Goal: Information Seeking & Learning: Check status

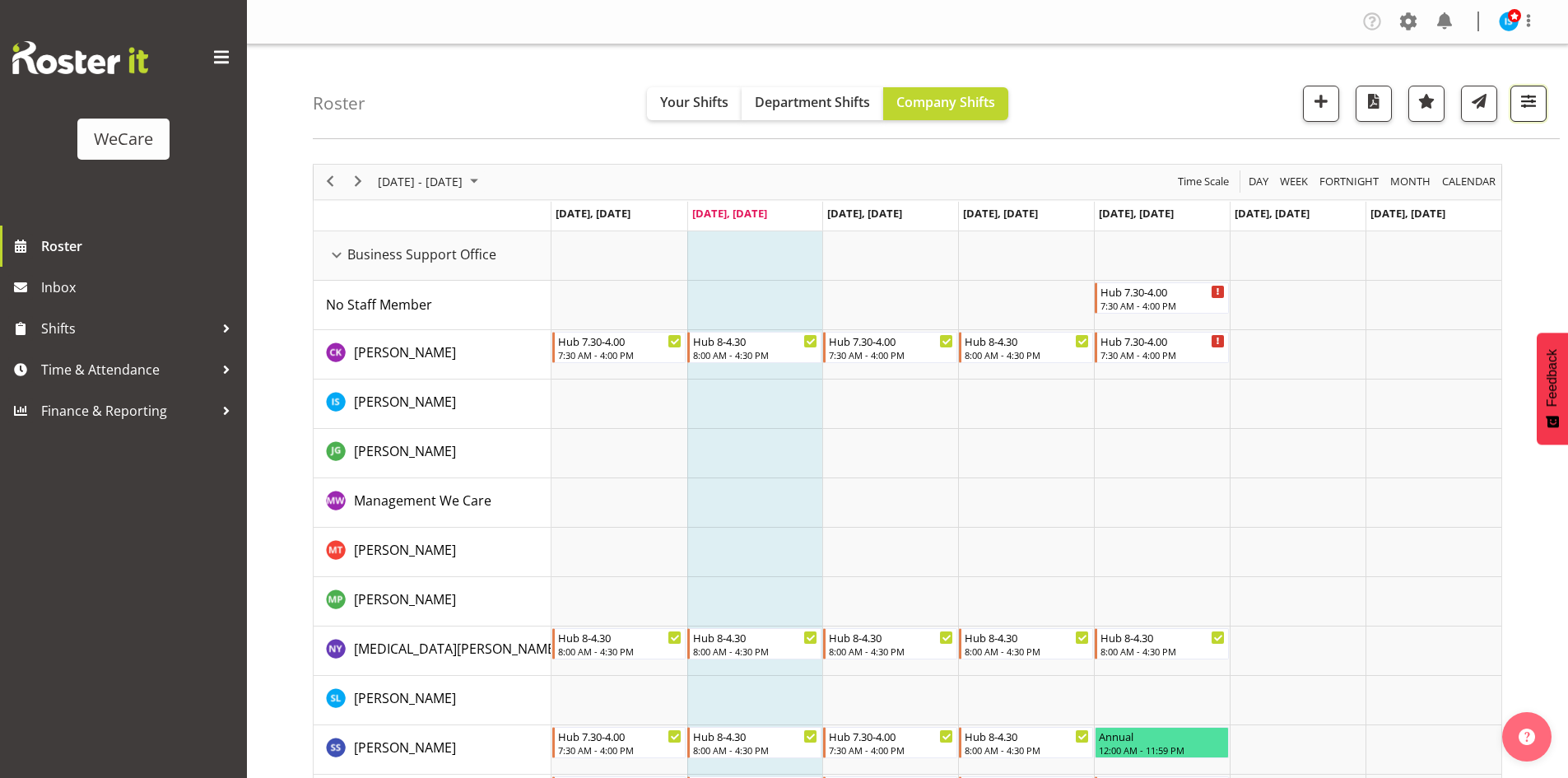
click at [1523, 115] on button "button" at bounding box center [1528, 104] width 36 height 36
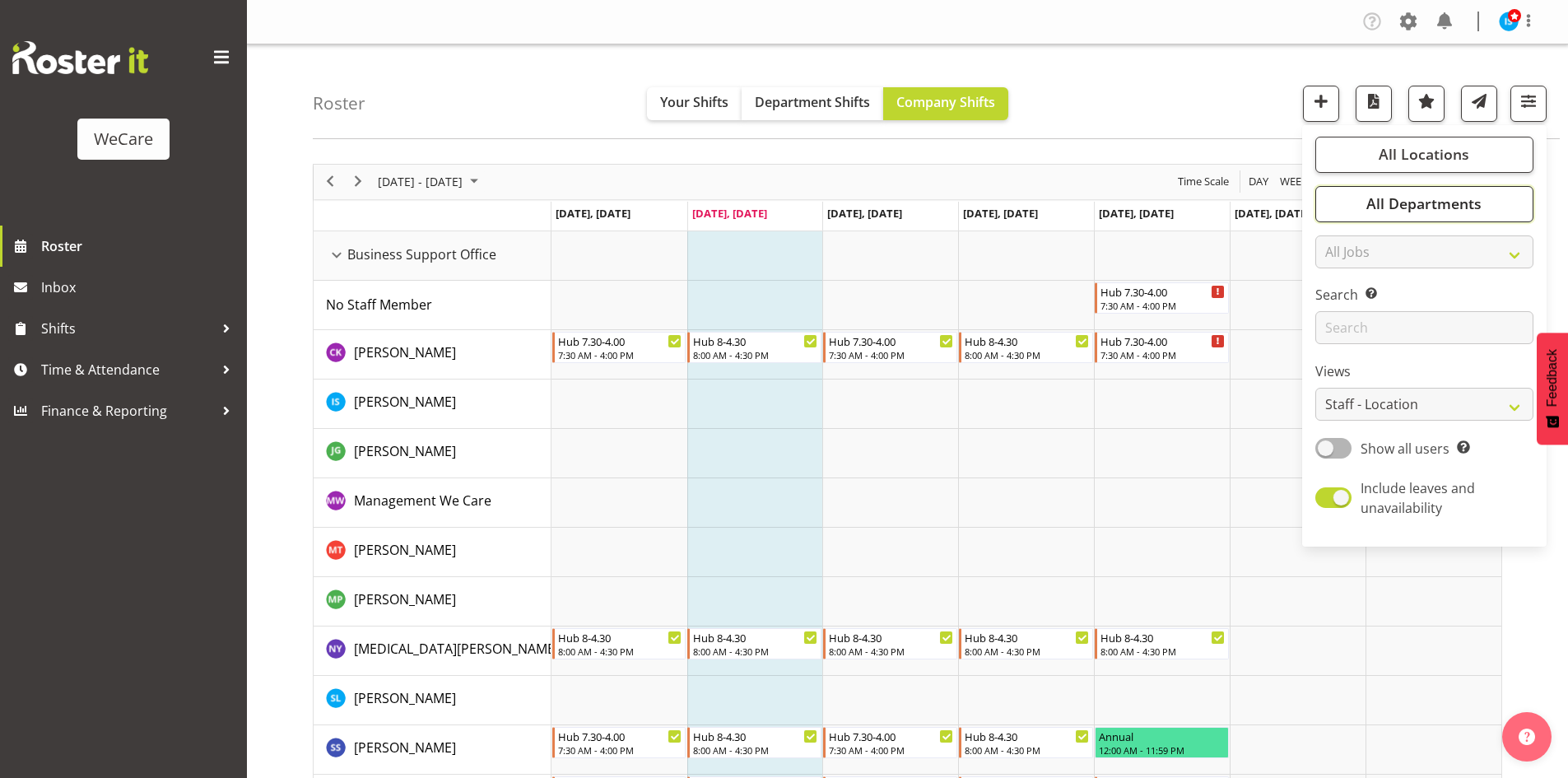
click at [1449, 213] on span "All Departments" at bounding box center [1423, 203] width 115 height 20
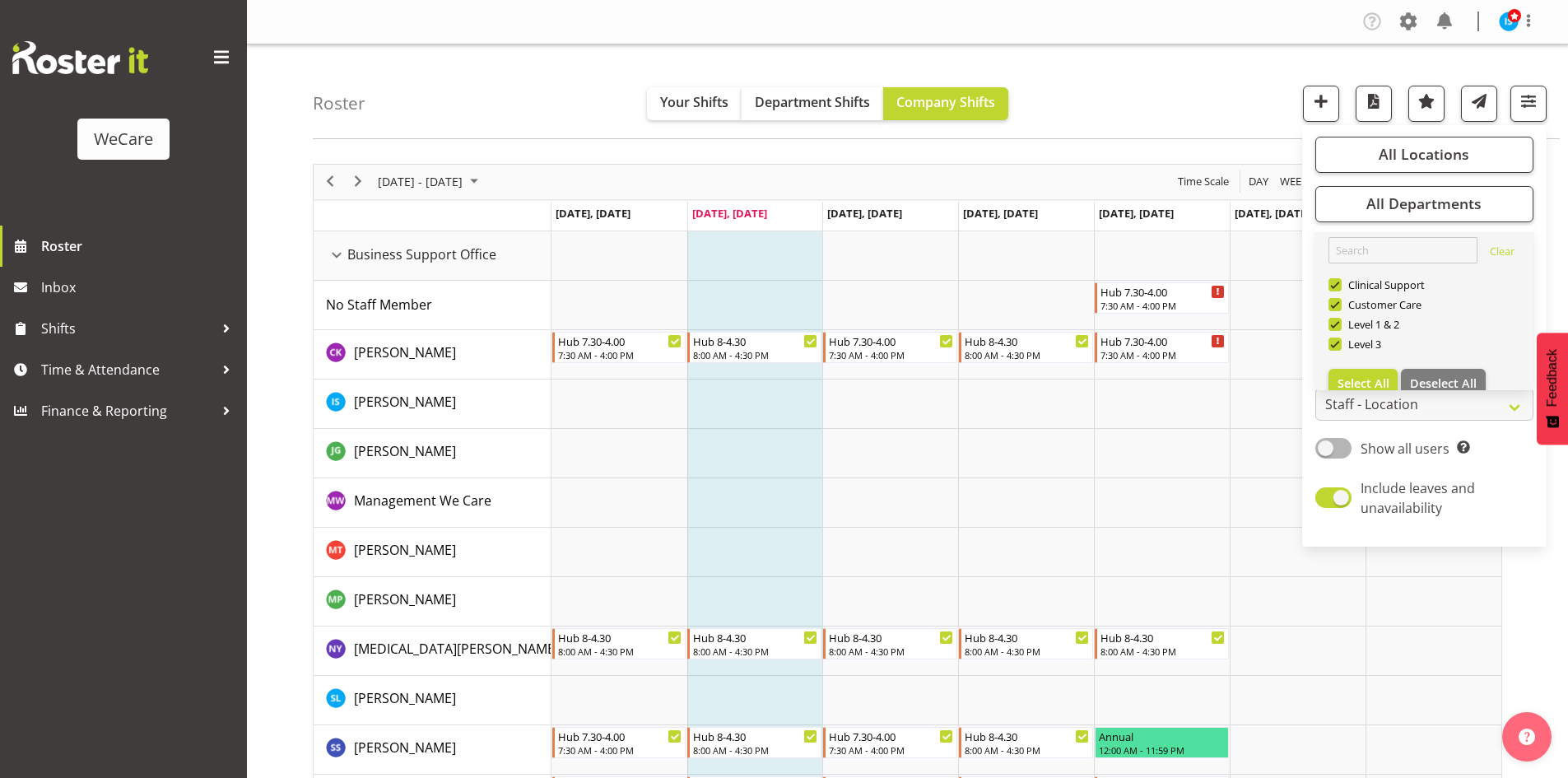
click at [1456, 365] on link "Clear Clinical Support Customer Care Level 1 & 2 Level 3 Select All Deselect All" at bounding box center [1424, 317] width 218 height 172
drag, startPoint x: 1456, startPoint y: 381, endPoint x: 1415, endPoint y: 322, distance: 71.8
click at [1456, 381] on span "Deselect All" at bounding box center [1443, 383] width 67 height 15
checkbox input "false"
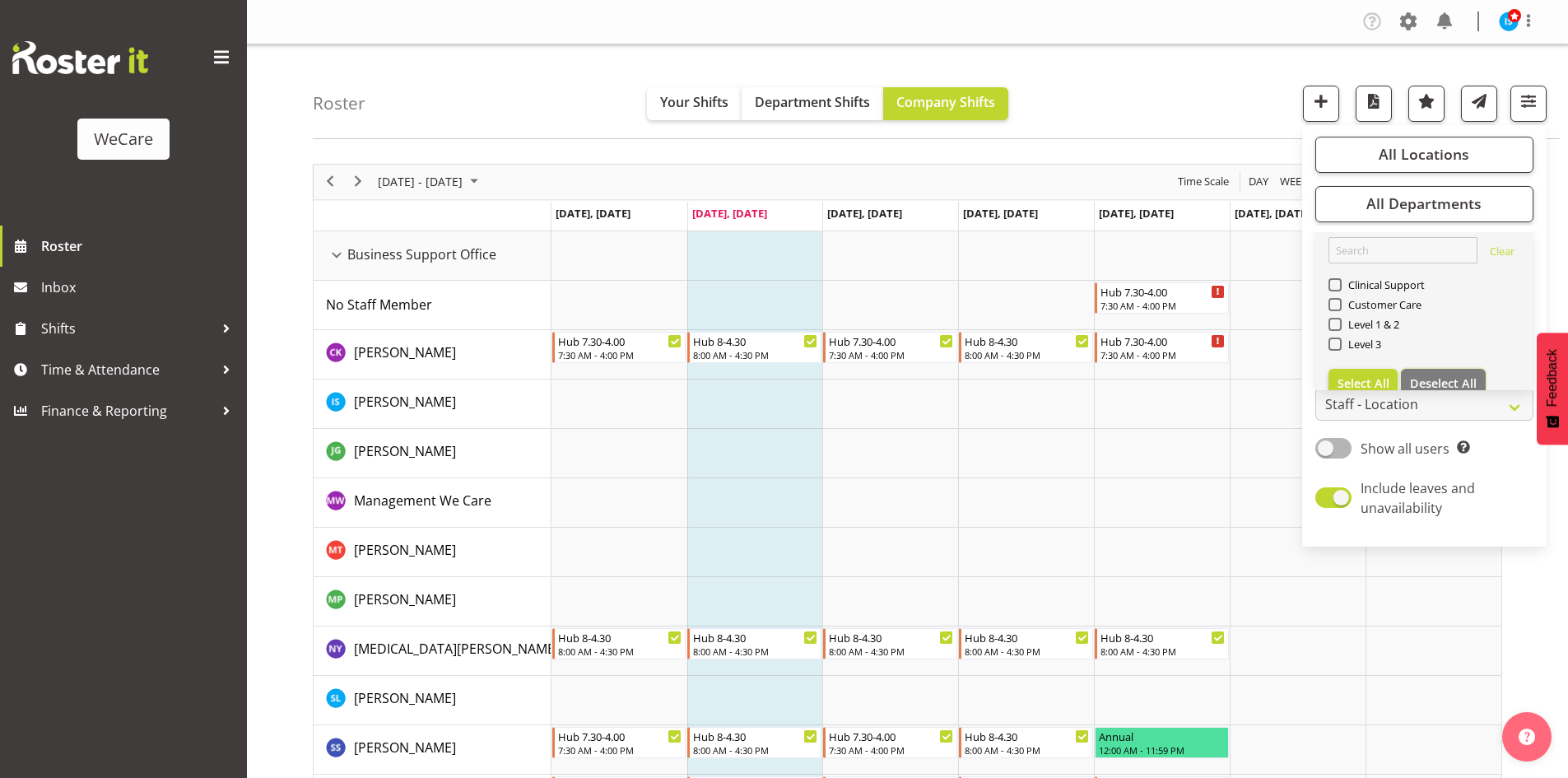
checkbox input "false"
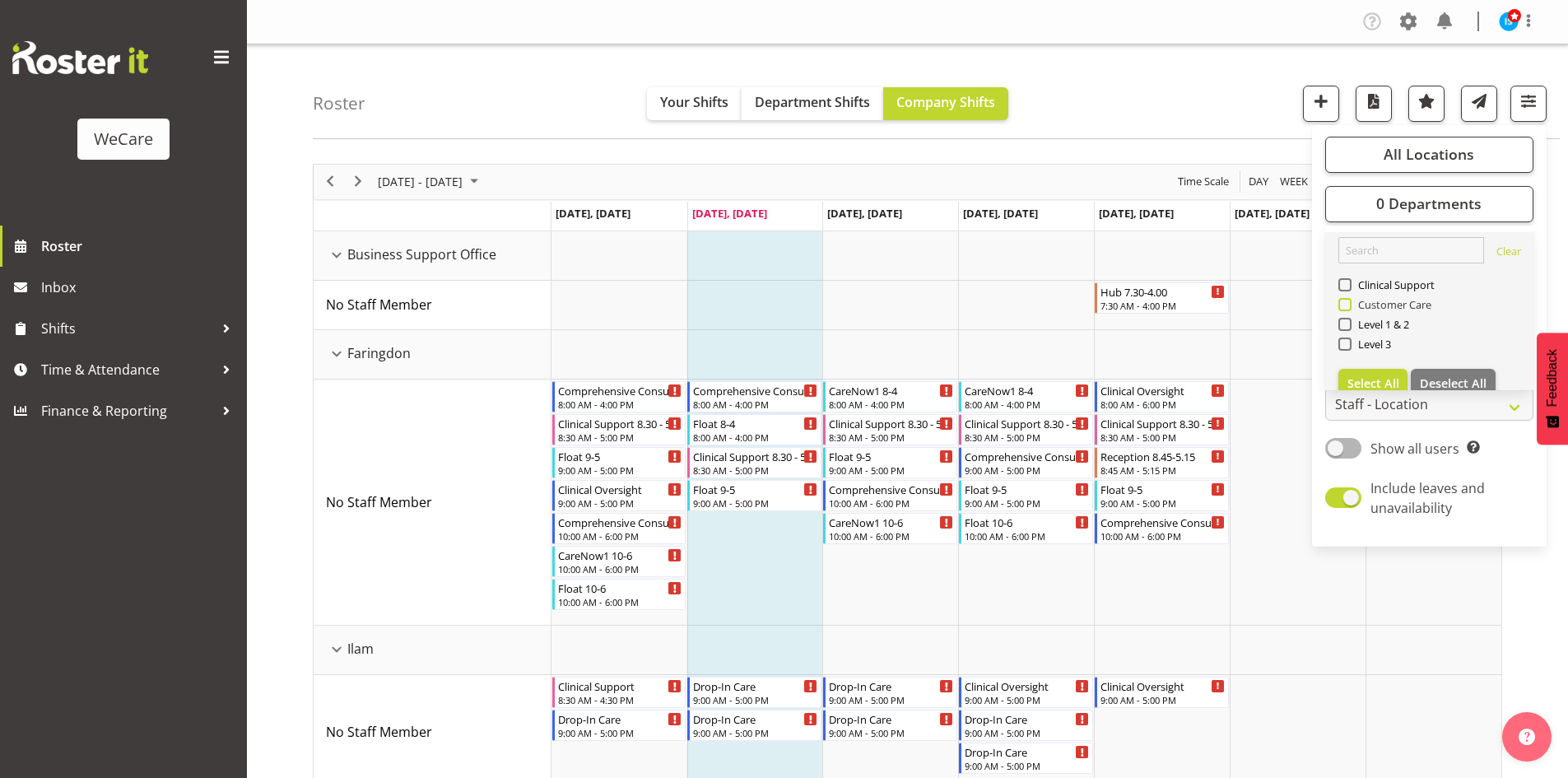
click at [1407, 305] on span "Customer Care" at bounding box center [1392, 305] width 81 height 13
click at [1349, 305] on input "Customer Care" at bounding box center [1343, 303] width 10 height 10
checkbox input "true"
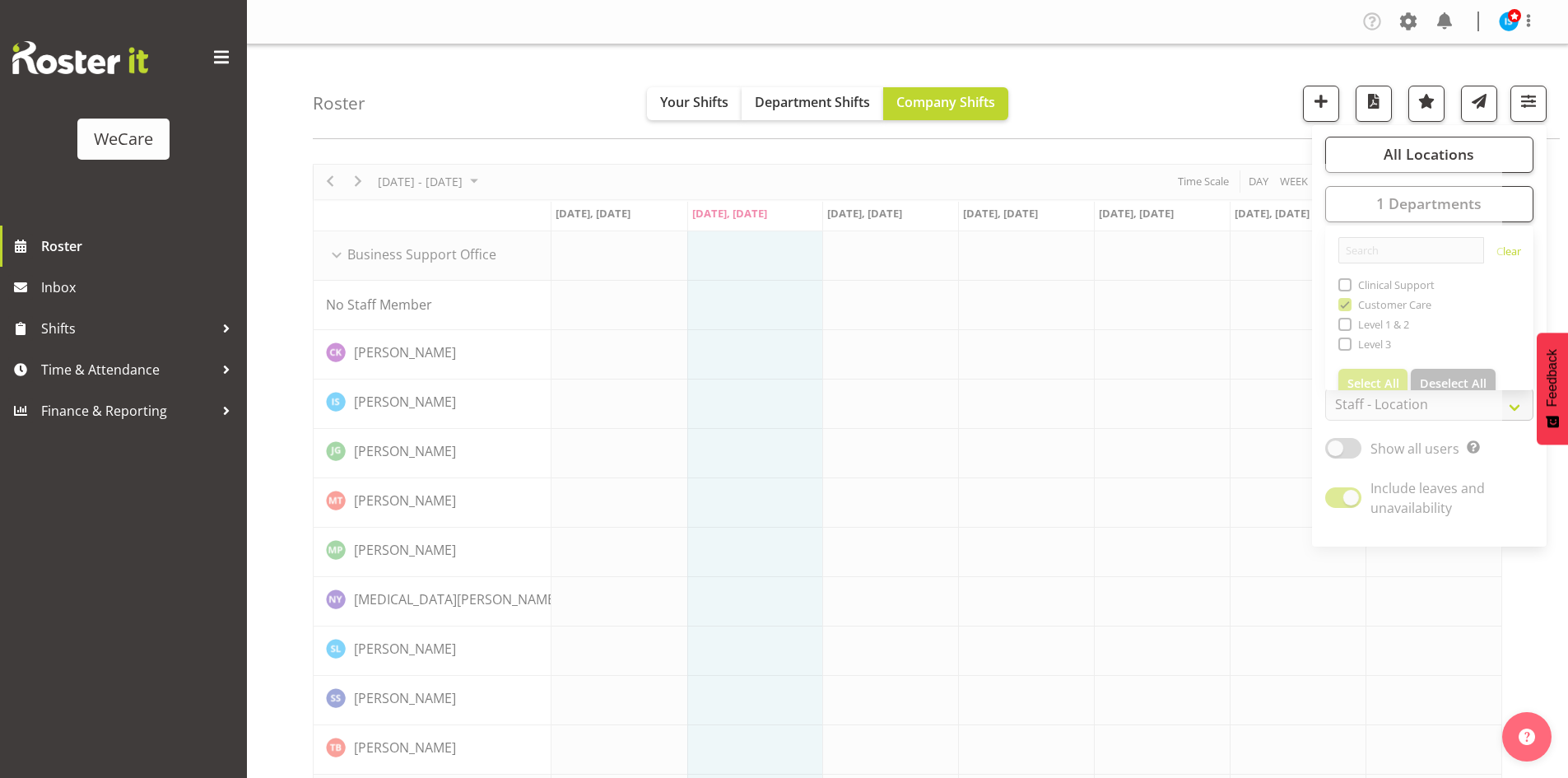
click at [1142, 80] on div "Roster Your Shifts Department Shifts Company Shifts All Locations Clear Busines…" at bounding box center [936, 92] width 1247 height 94
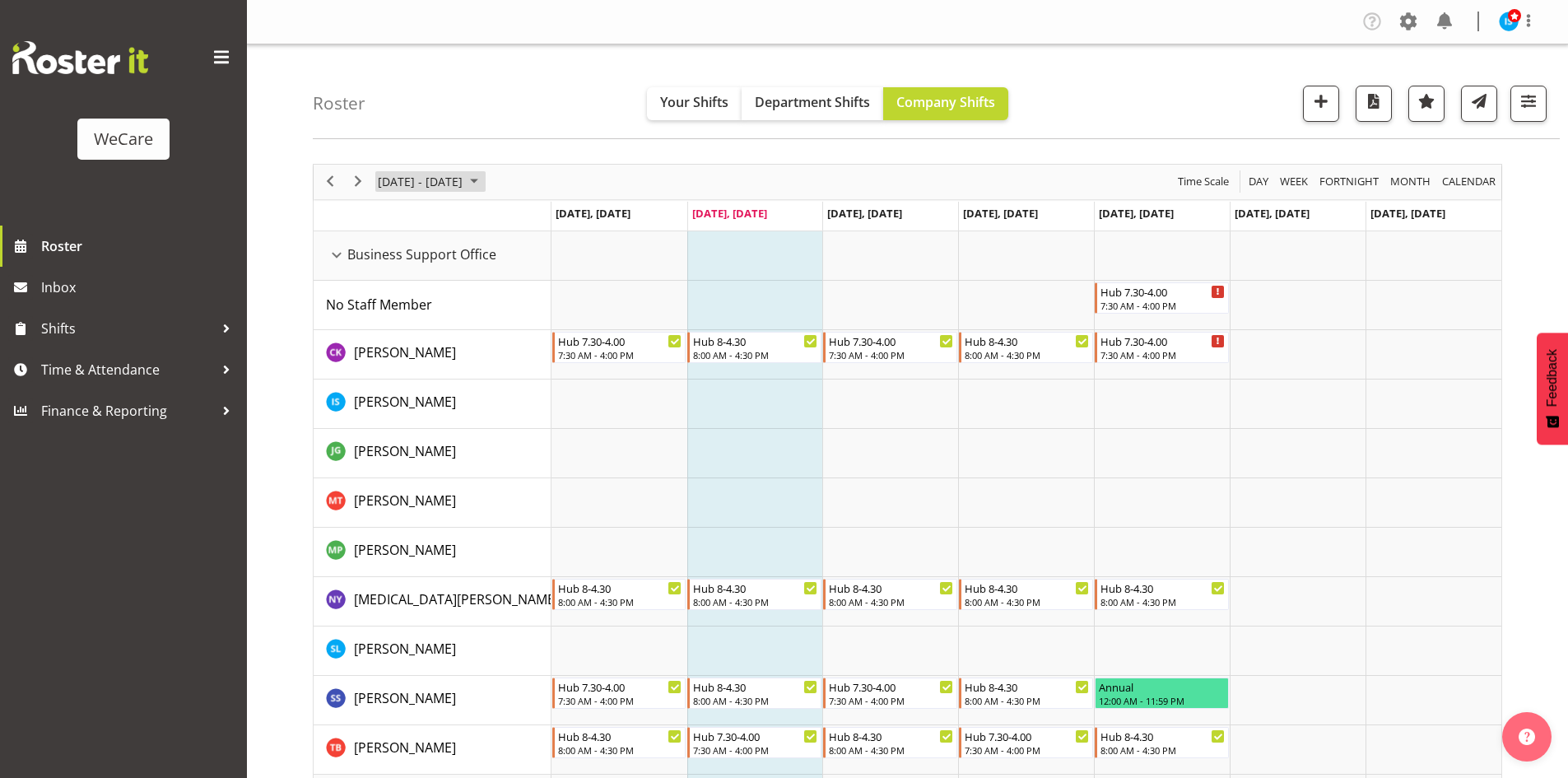
click at [415, 182] on span "[DATE] - [DATE]" at bounding box center [420, 182] width 88 height 21
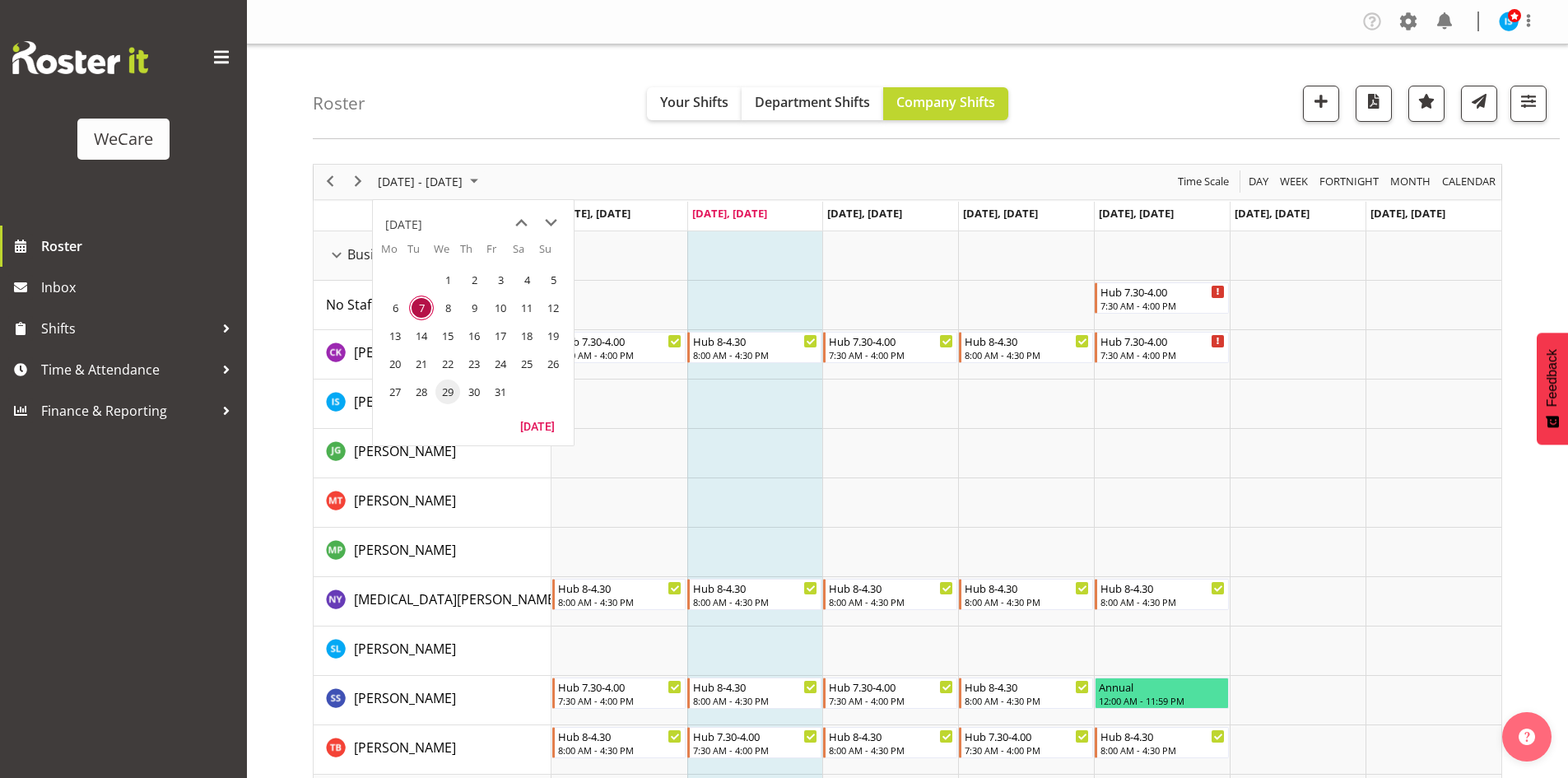
click at [449, 391] on span "29" at bounding box center [448, 392] width 25 height 25
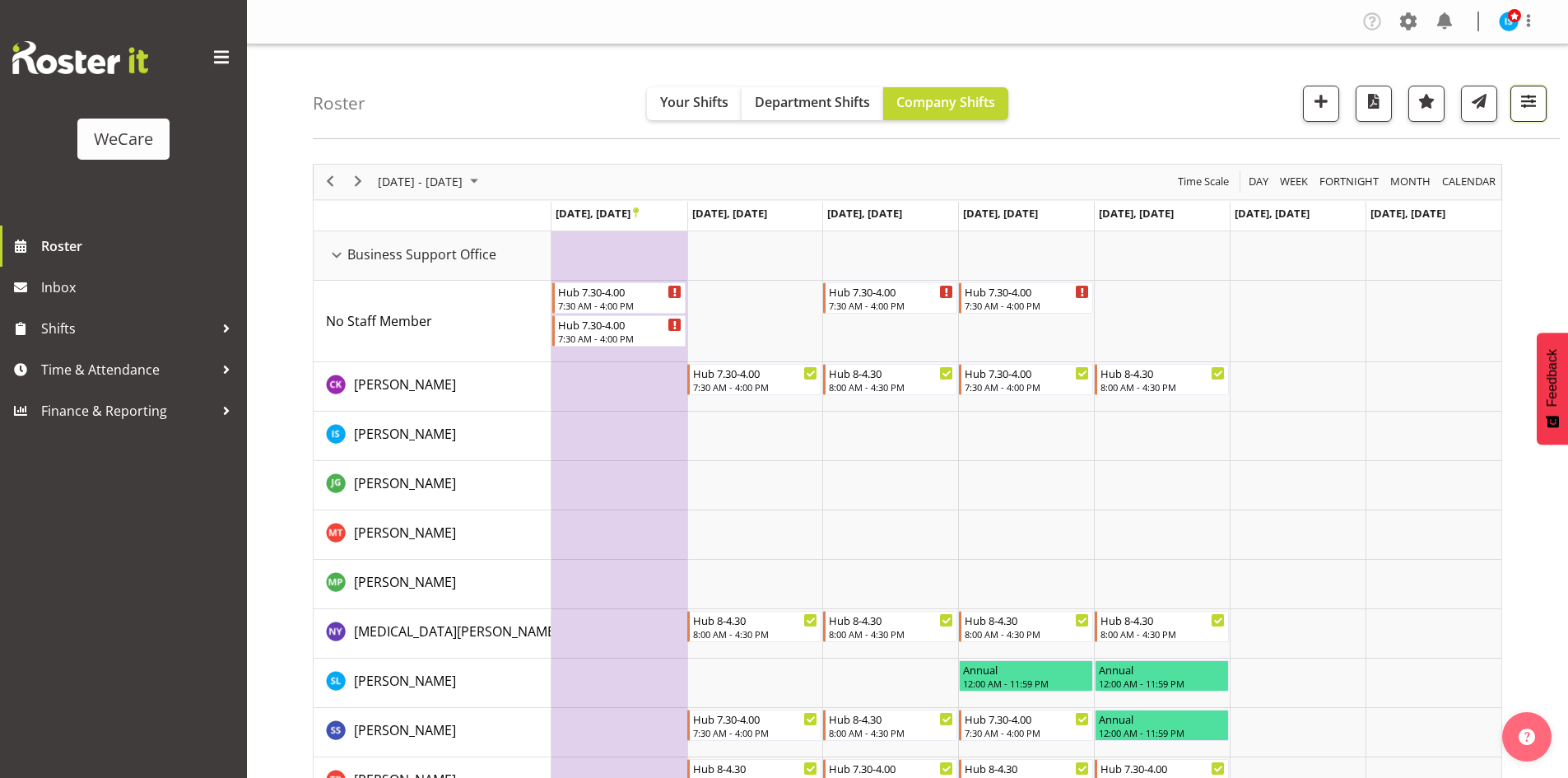
click at [1538, 101] on span "button" at bounding box center [1528, 101] width 21 height 21
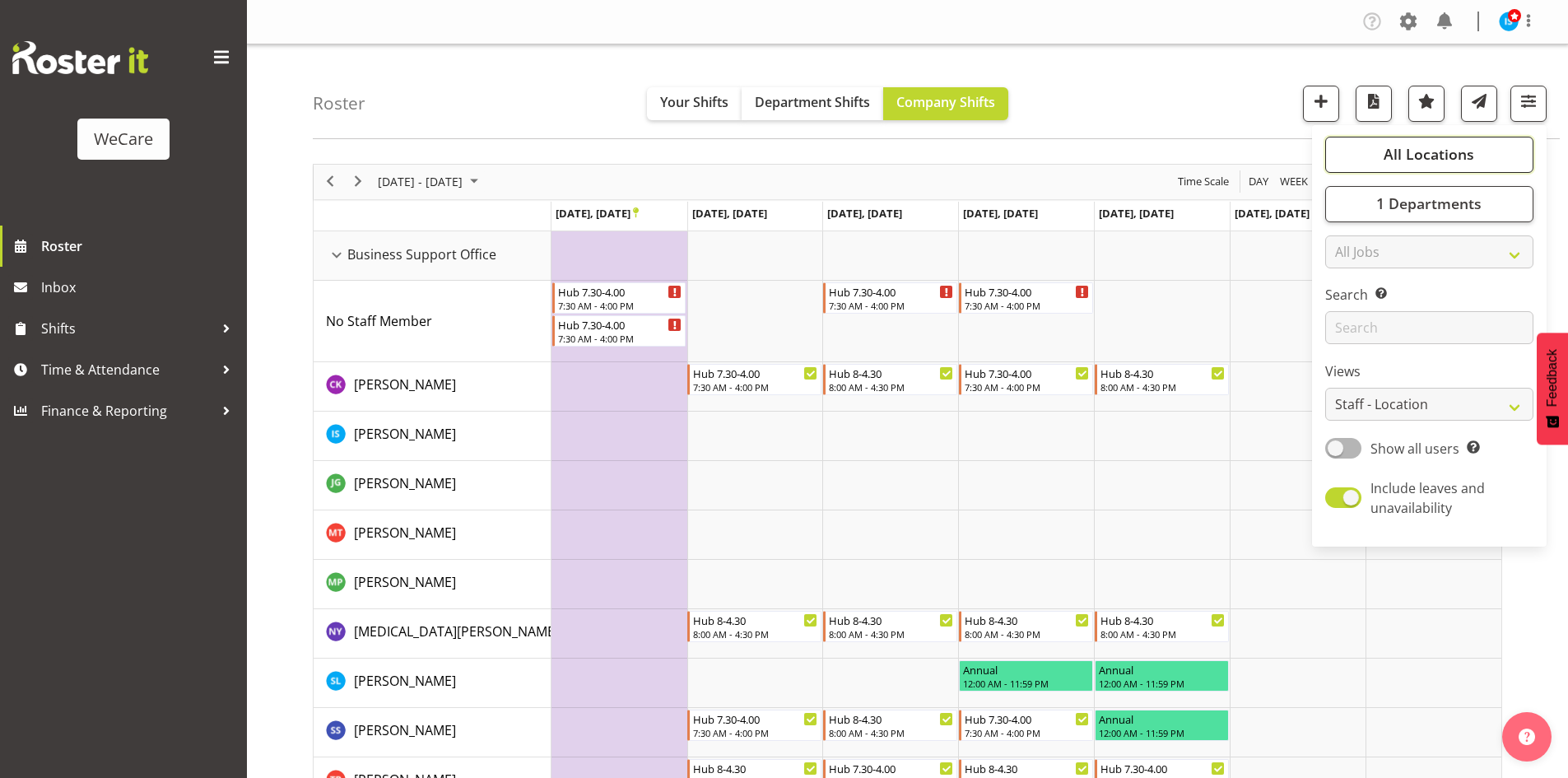
click at [1467, 166] on button "All Locations" at bounding box center [1429, 154] width 208 height 36
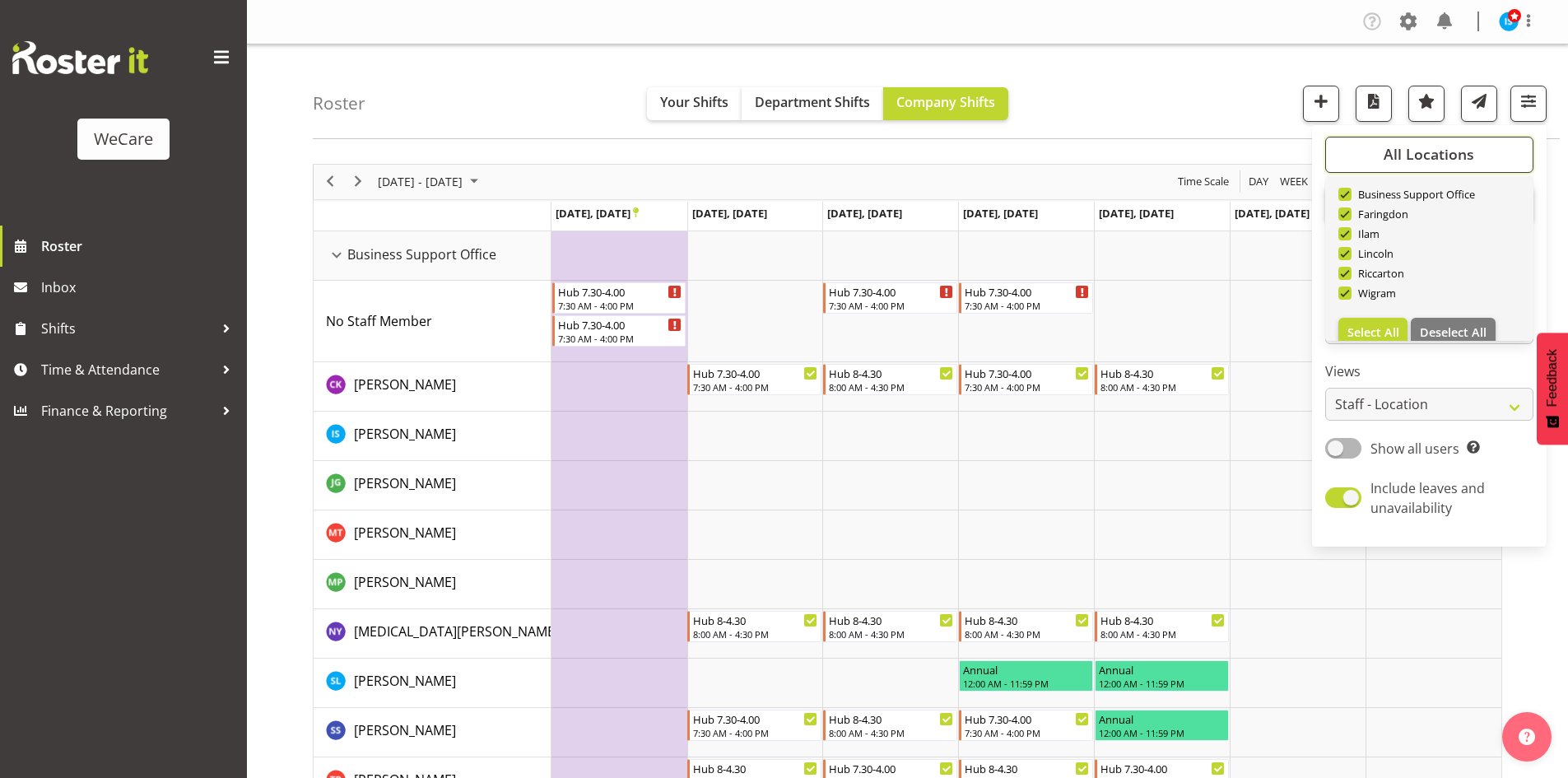
scroll to position [59, 0]
click at [1444, 314] on span "Deselect All" at bounding box center [1453, 314] width 67 height 15
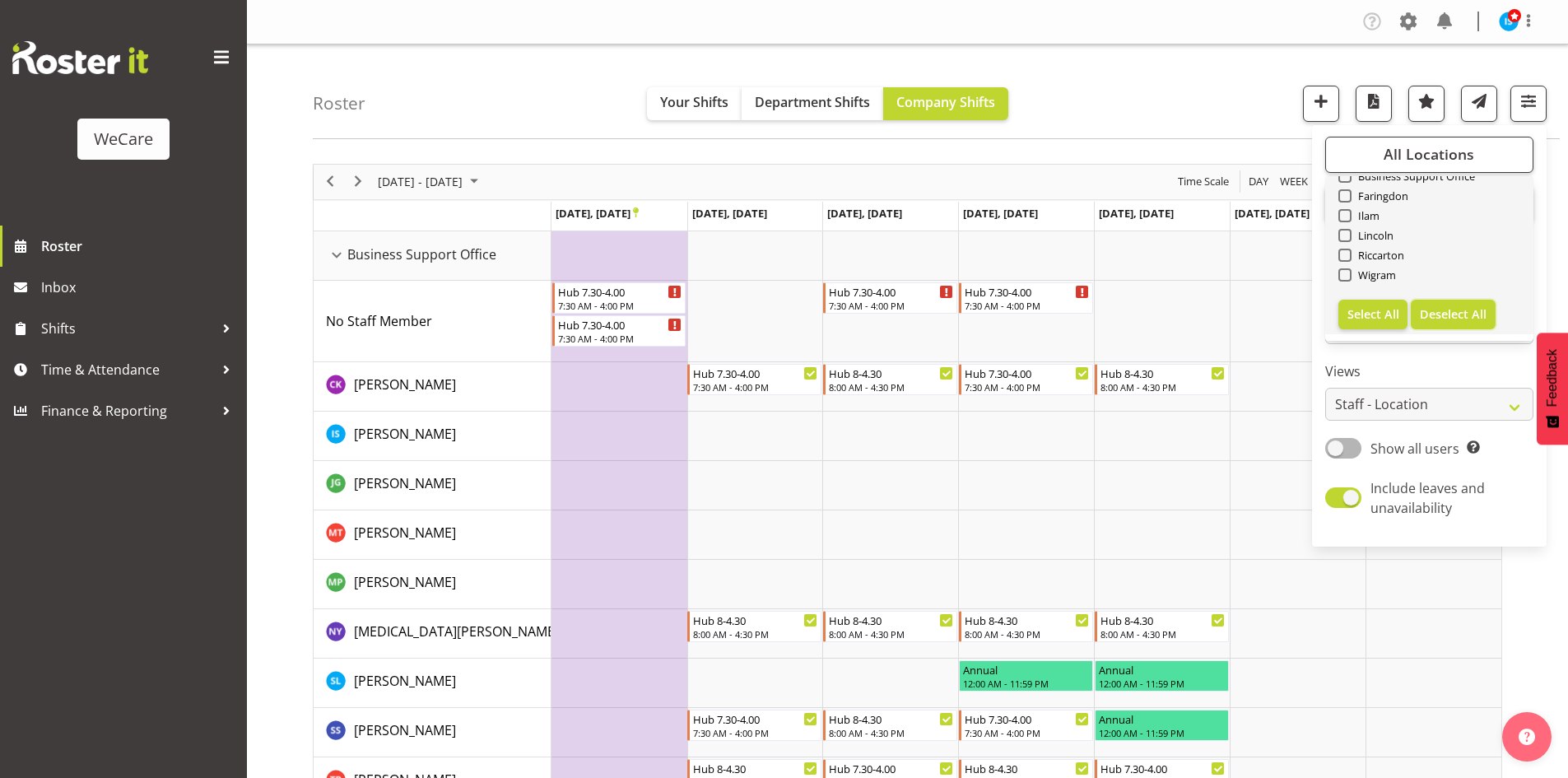
checkbox input "false"
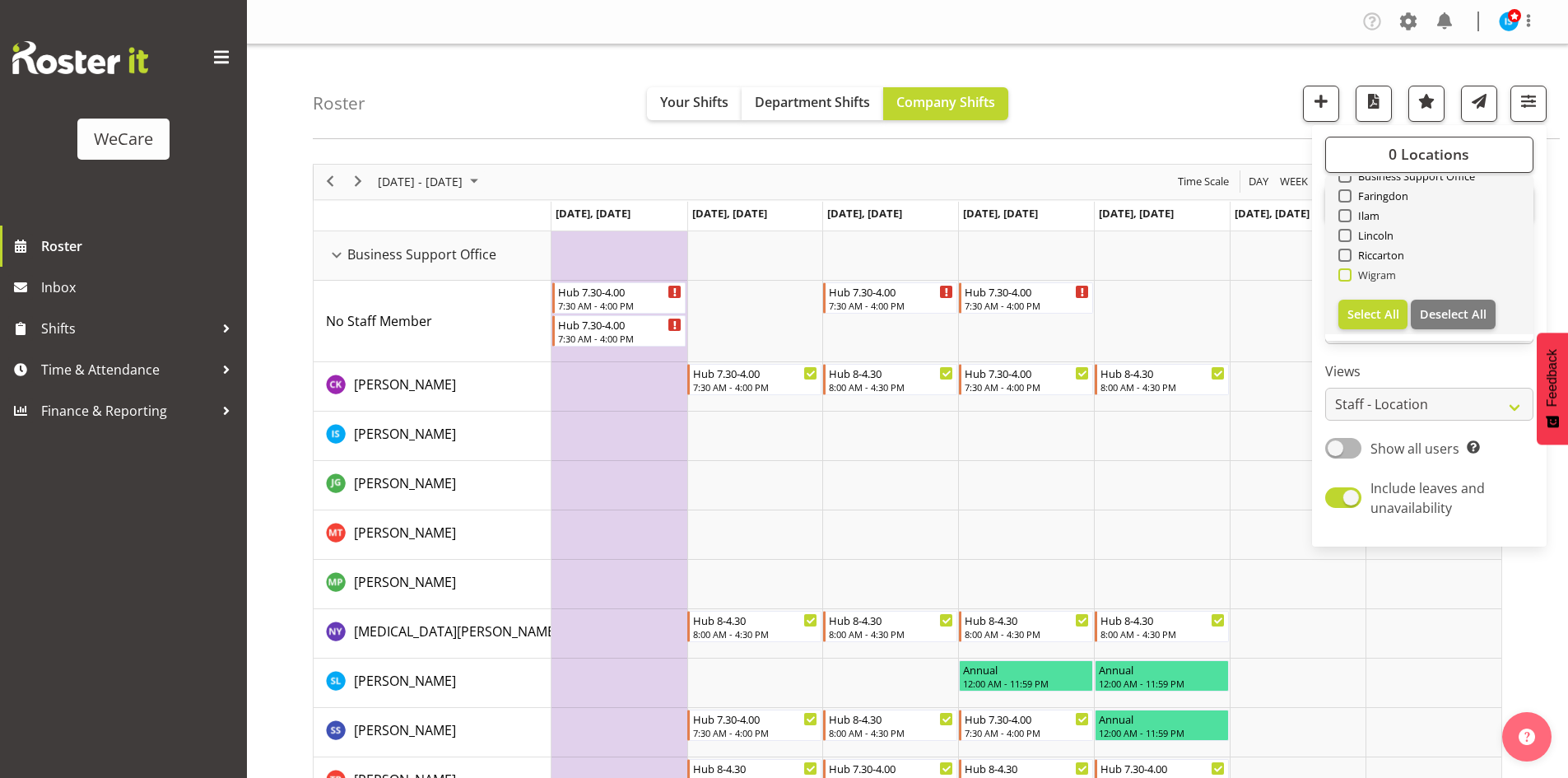
click at [1370, 281] on span "Wigram" at bounding box center [1374, 275] width 45 height 13
click at [1349, 280] on input "Wigram" at bounding box center [1343, 274] width 10 height 10
checkbox input "true"
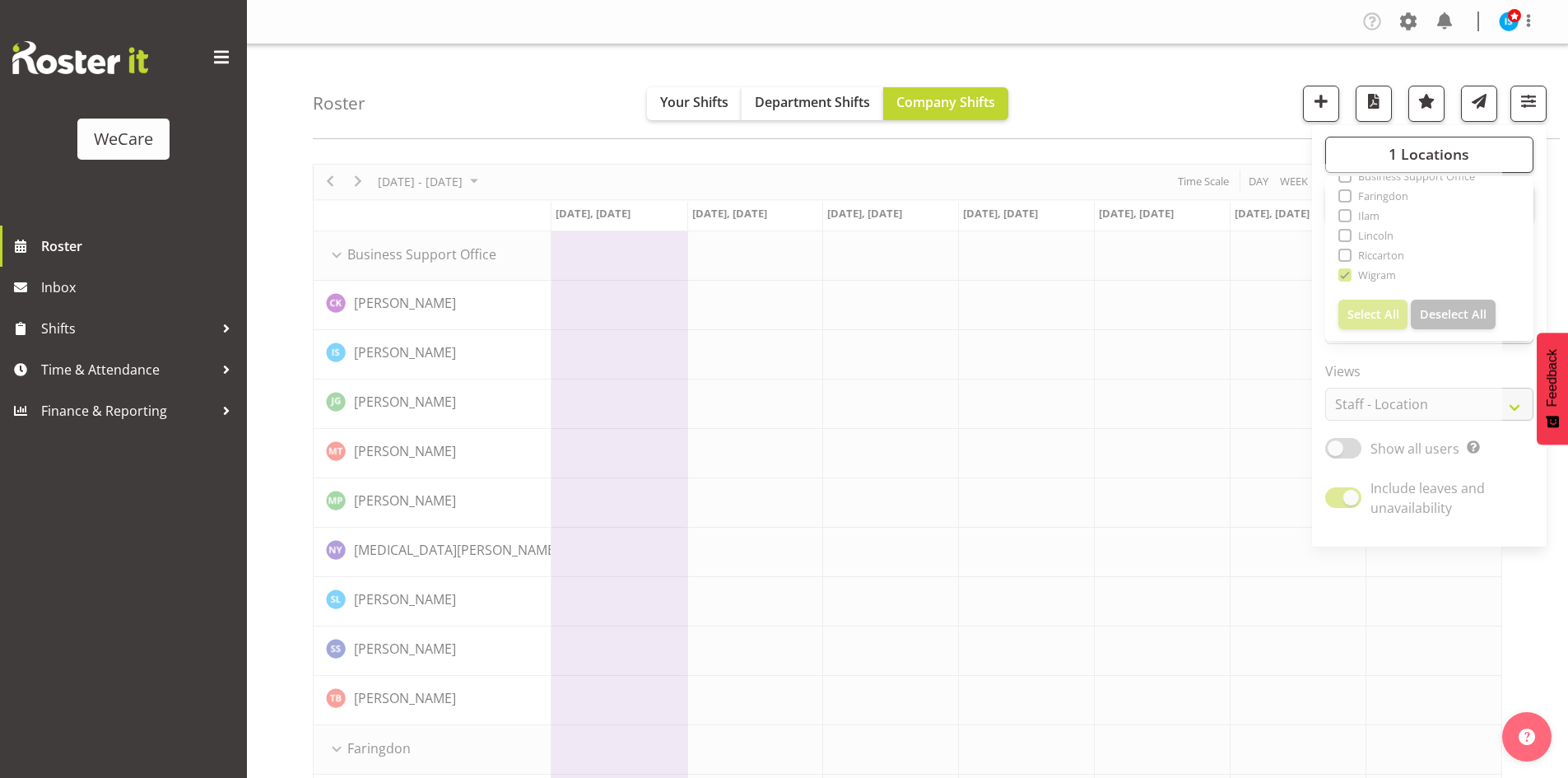
click at [1100, 82] on div "Roster Your Shifts Department Shifts Company Shifts 1 Locations Clear Business …" at bounding box center [936, 92] width 1247 height 94
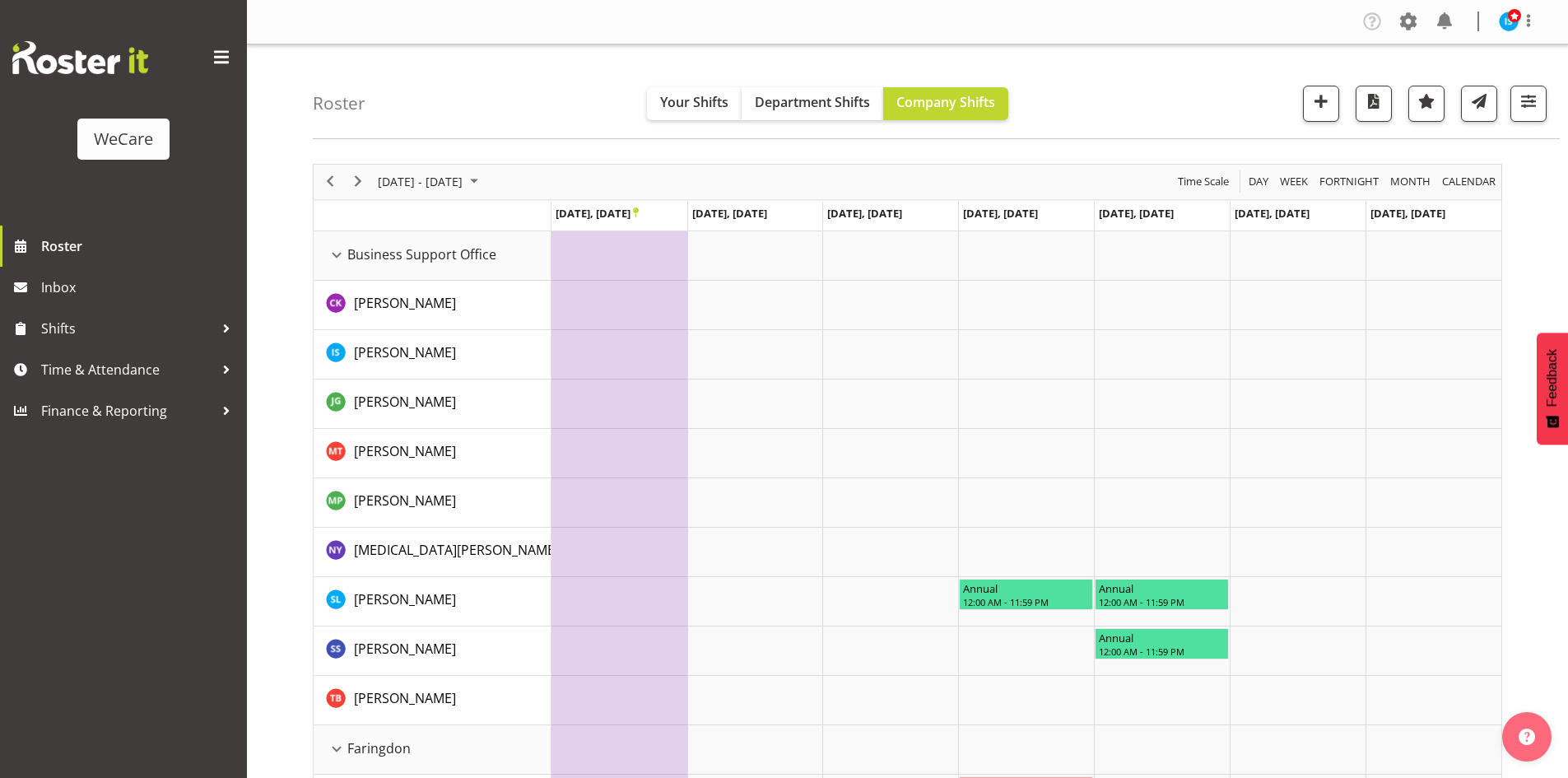
click at [394, 72] on div "Roster Your Shifts Department Shifts Company Shifts 1 Locations Clear Business …" at bounding box center [936, 92] width 1247 height 94
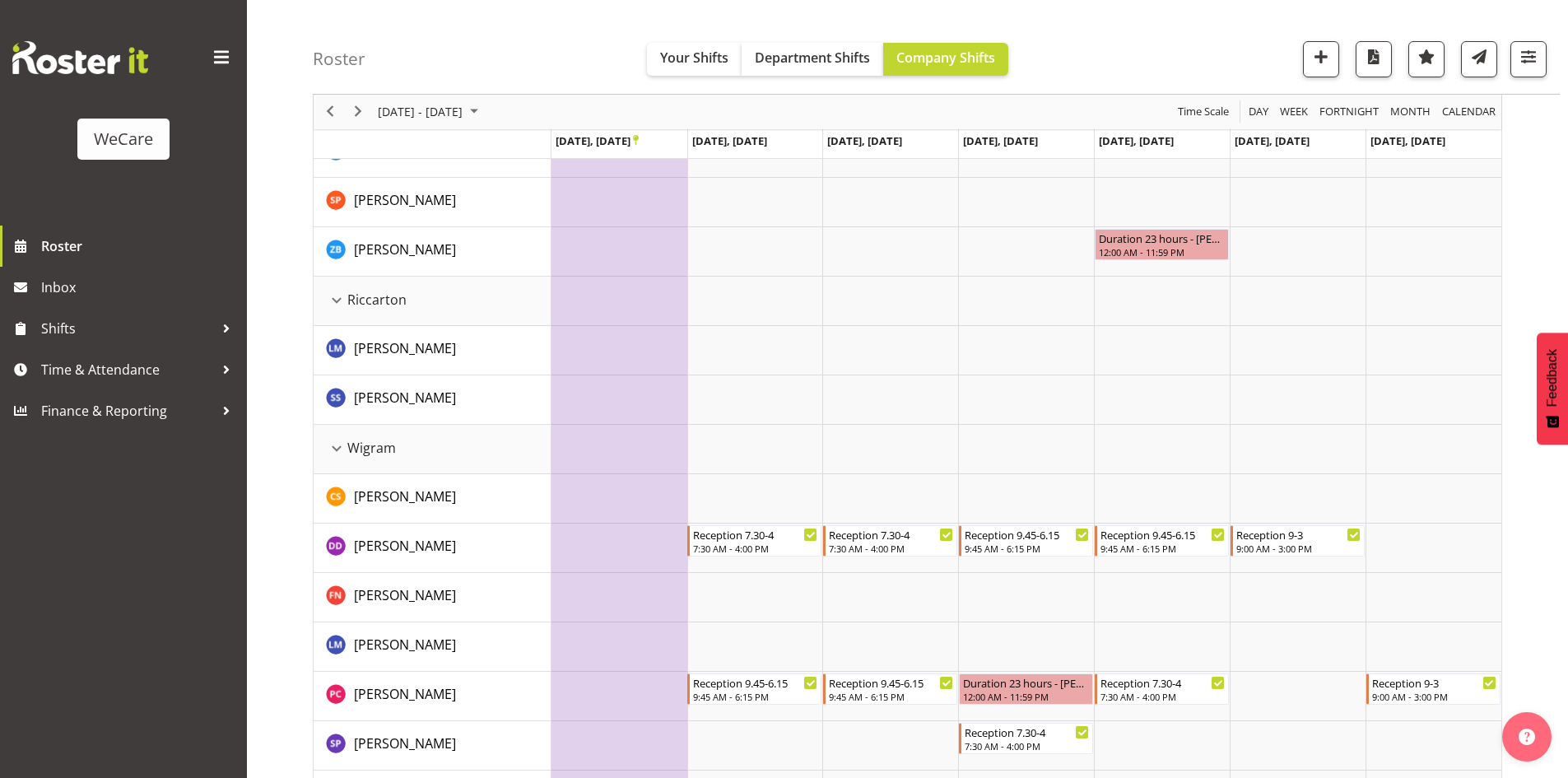
scroll to position [1443, 0]
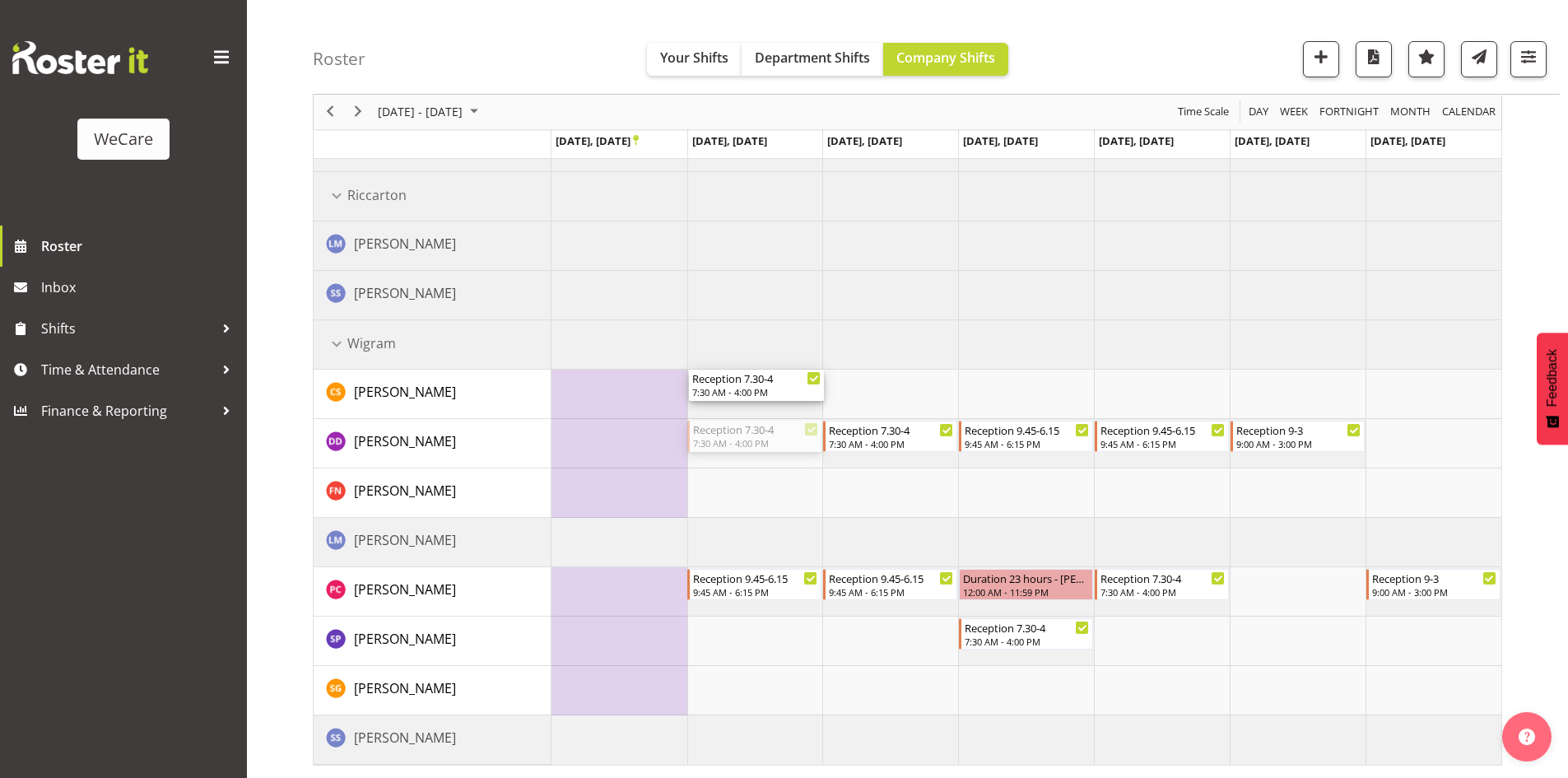
drag, startPoint x: 732, startPoint y: 424, endPoint x: 732, endPoint y: 403, distance: 21.0
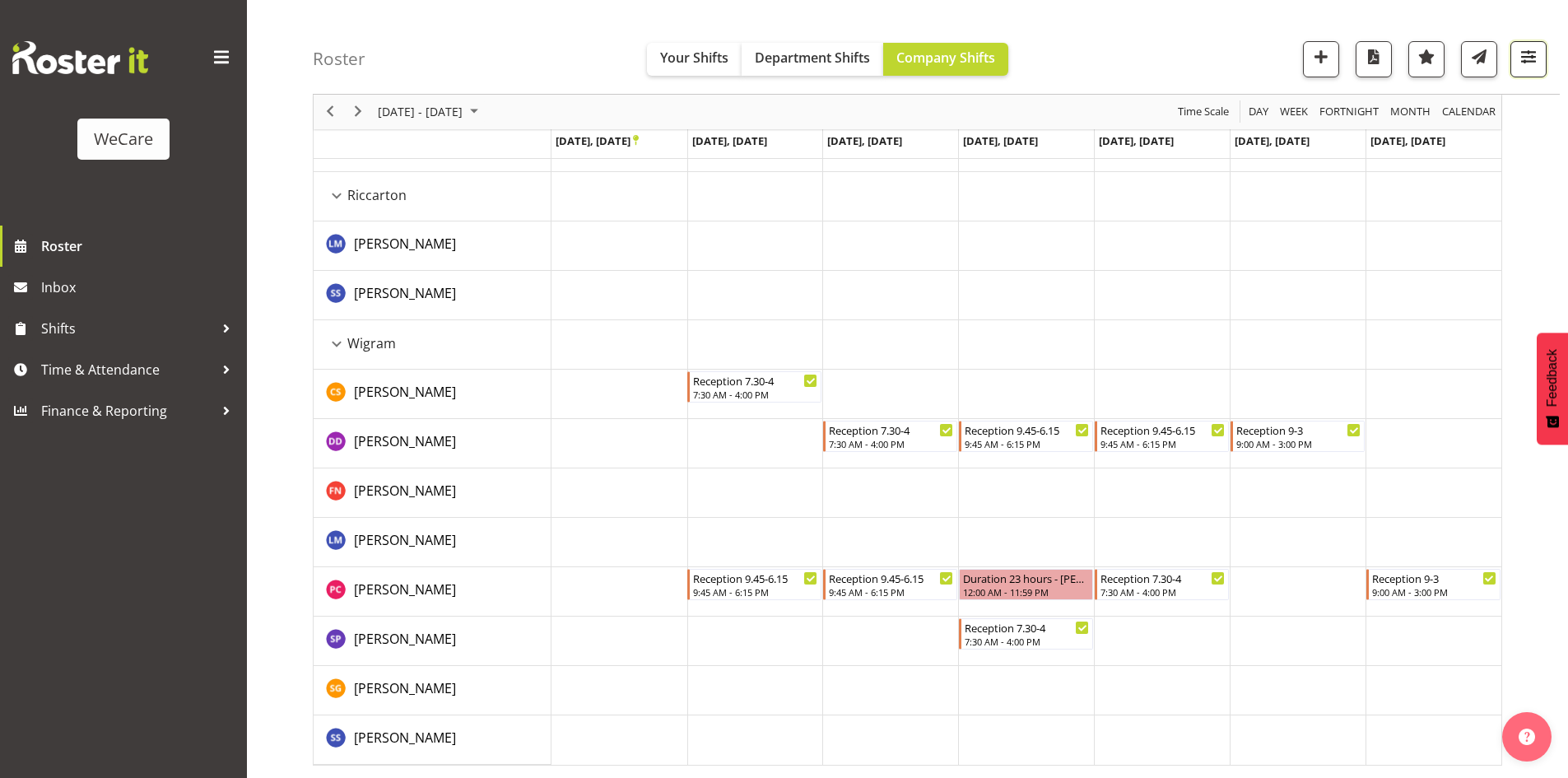
click at [1516, 65] on button "button" at bounding box center [1528, 59] width 36 height 36
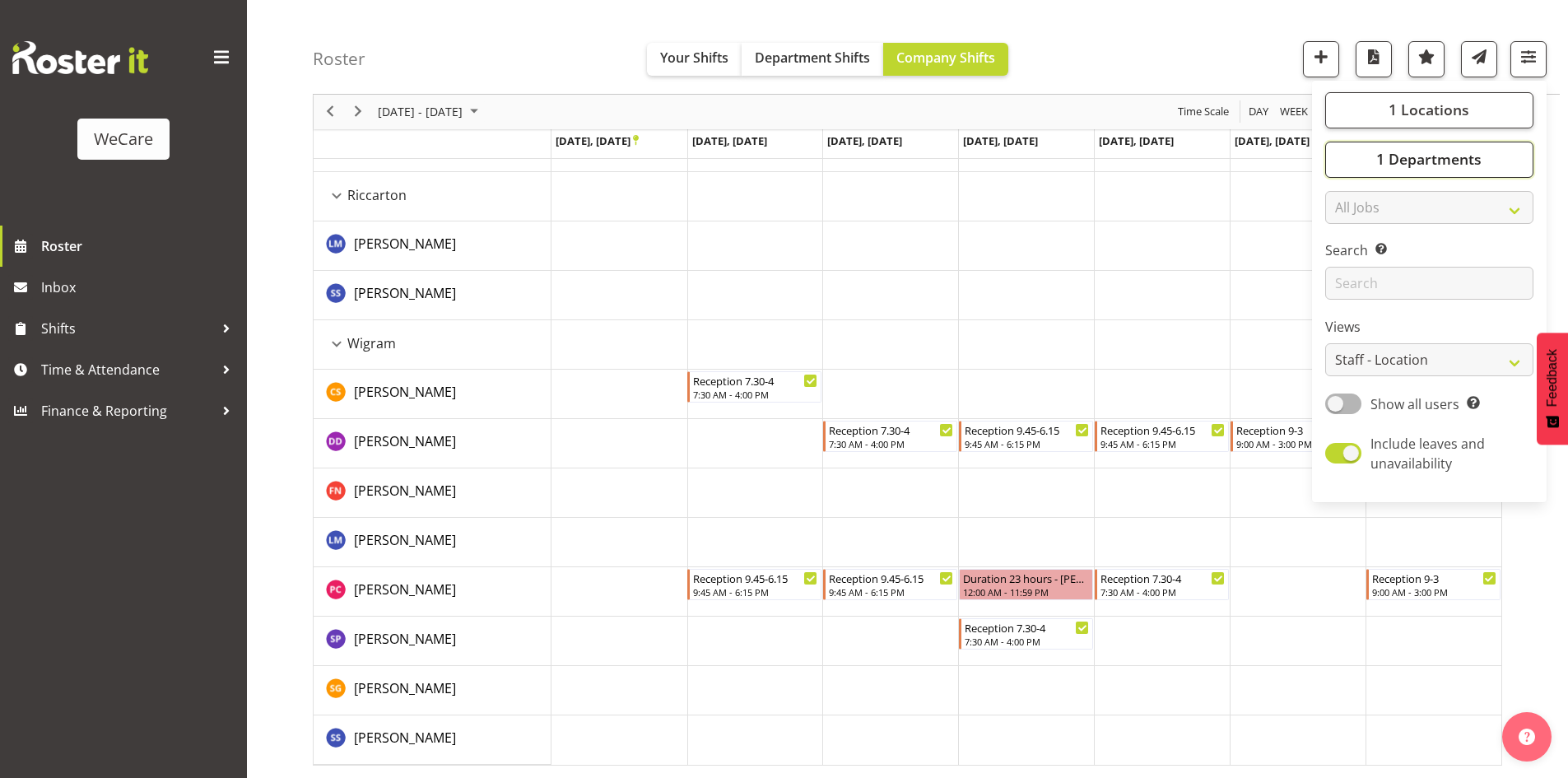
click at [1430, 141] on button "1 Departments" at bounding box center [1429, 159] width 208 height 36
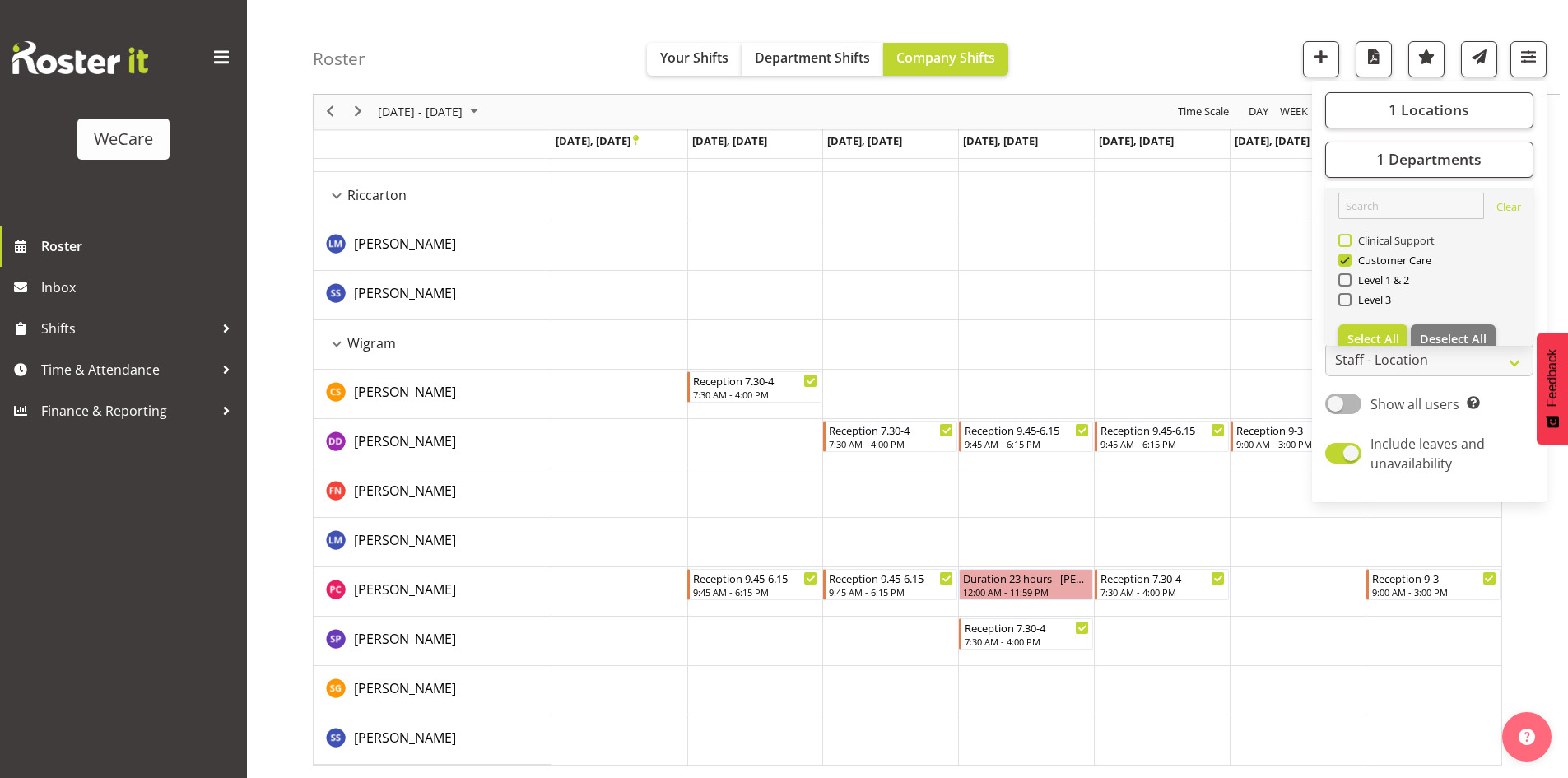
click at [1384, 240] on span "Clinical Support" at bounding box center [1394, 240] width 84 height 13
click at [1349, 240] on input "Clinical Support" at bounding box center [1343, 240] width 10 height 10
checkbox input "true"
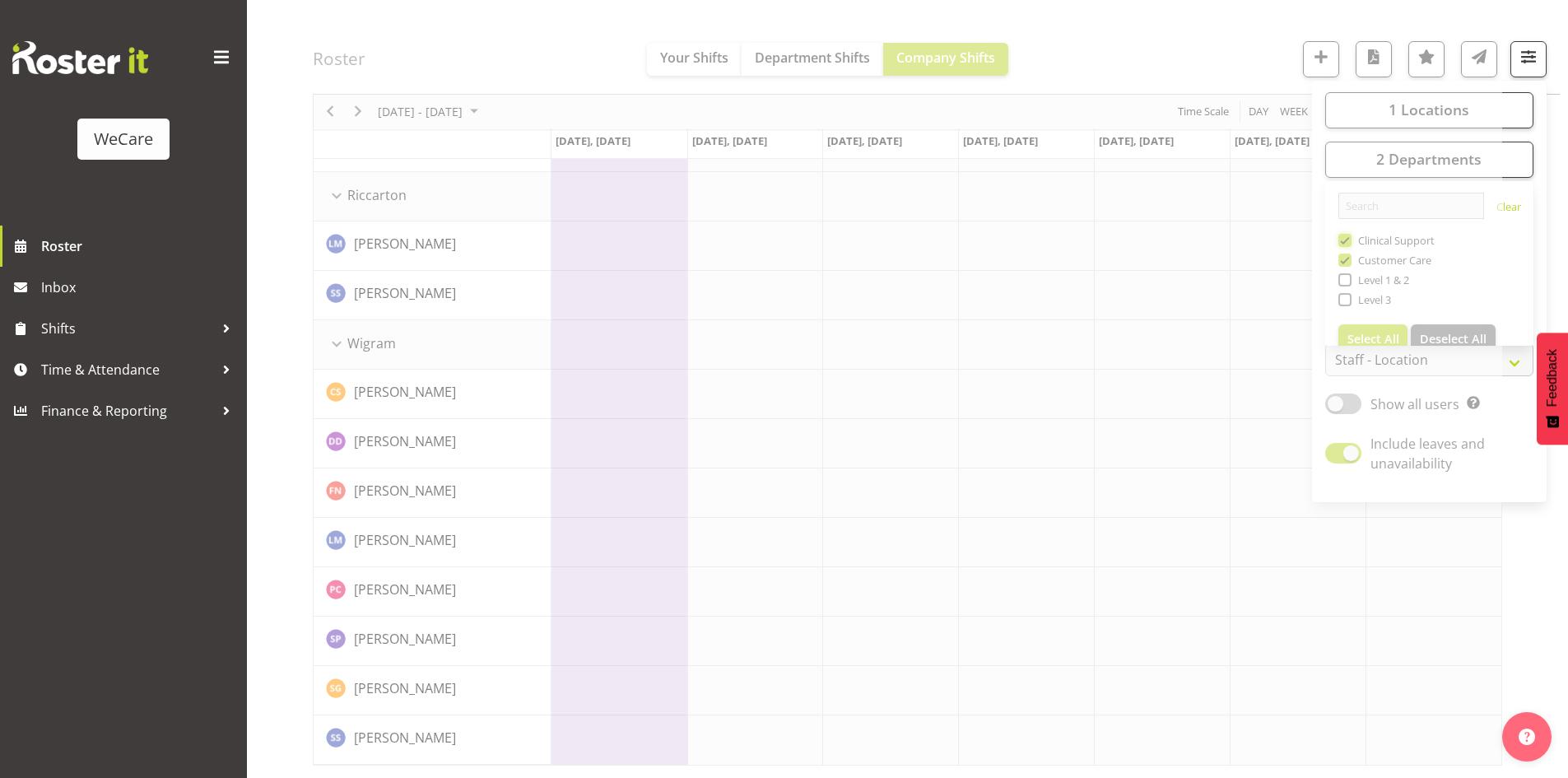
scroll to position [32, 0]
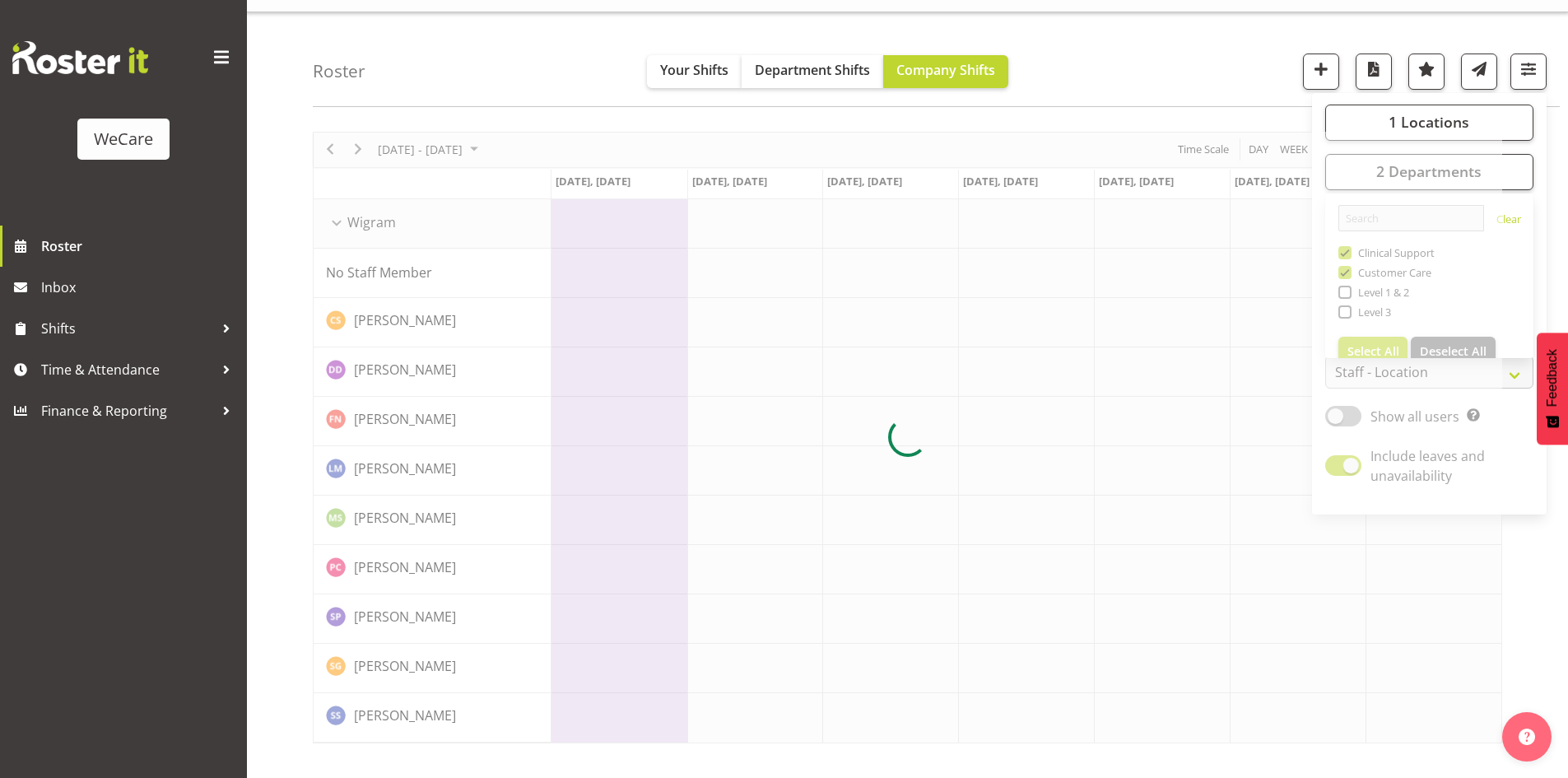
click at [1157, 57] on div "Roster Your Shifts Department Shifts Company Shifts 1 Locations Clear Business …" at bounding box center [936, 59] width 1247 height 94
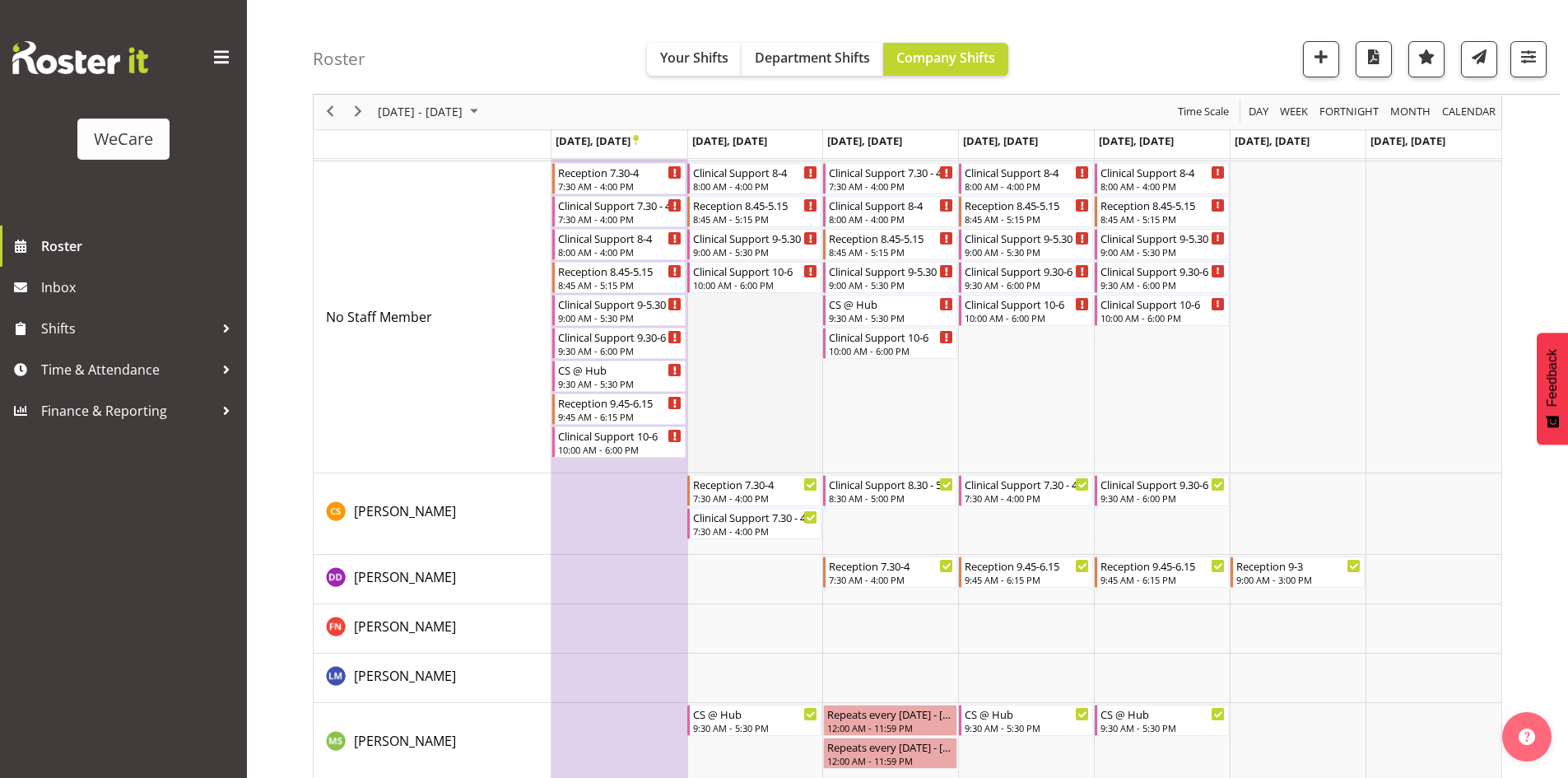
scroll to position [196, 0]
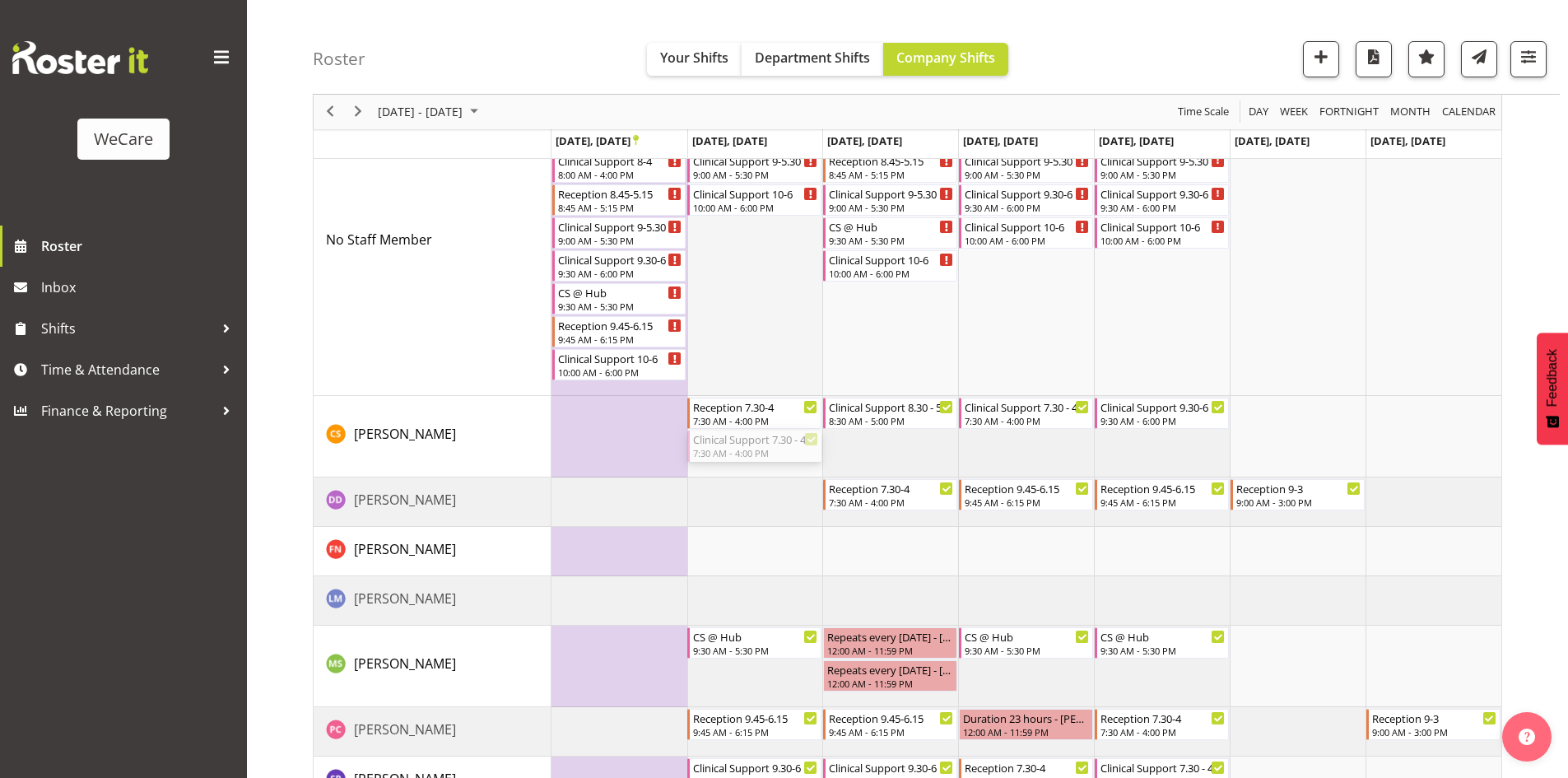
drag, startPoint x: 749, startPoint y: 449, endPoint x: 762, endPoint y: 341, distance: 108.8
click at [762, 341] on div "Reception 7.30-4 7:30 AM - 4:00 PM Clinical Support 7.30 - 4 7:30 AM - 4:00 PM …" at bounding box center [1026, 469] width 949 height 870
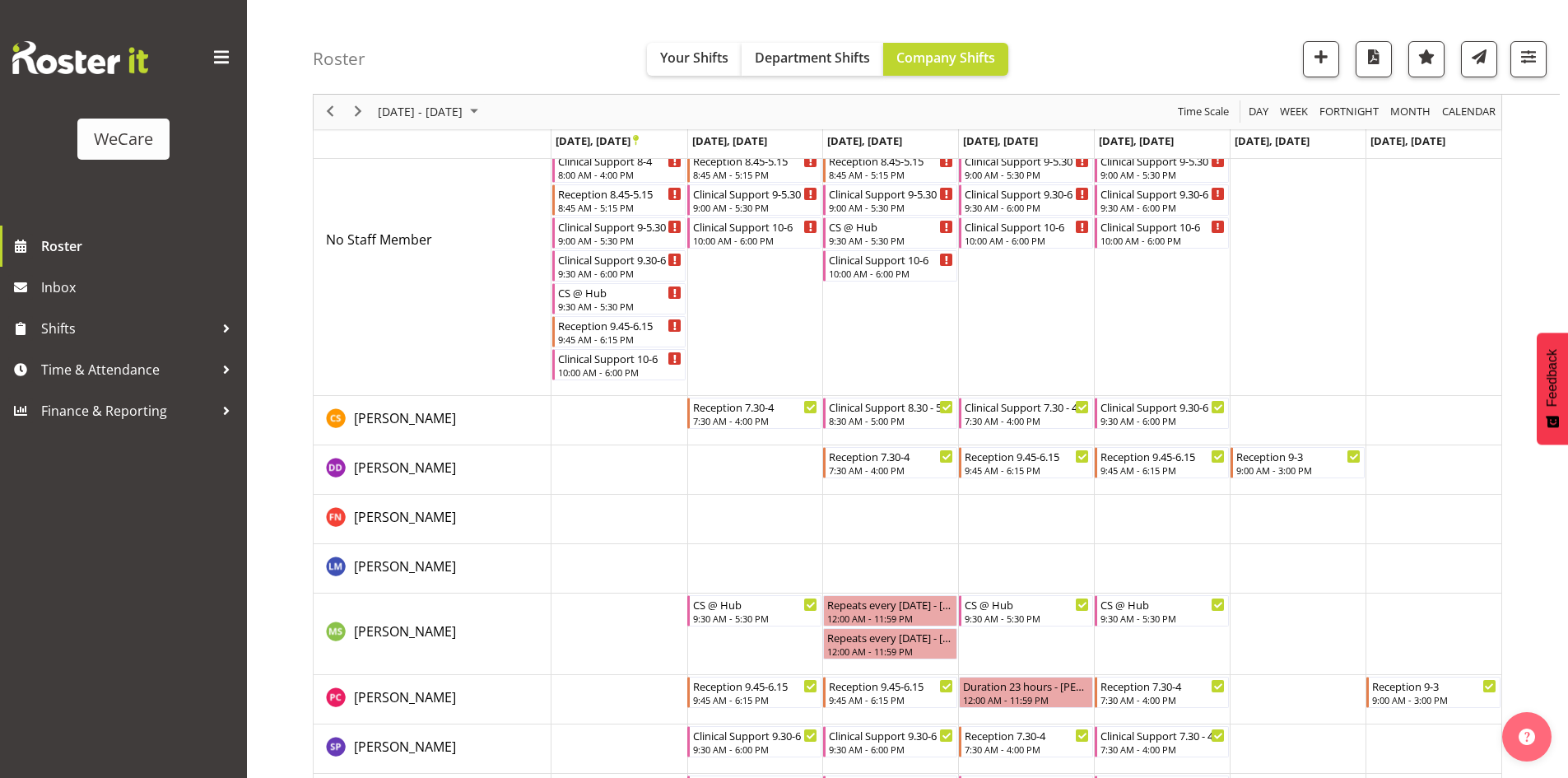
click at [343, 118] on div "previous period" at bounding box center [330, 112] width 28 height 34
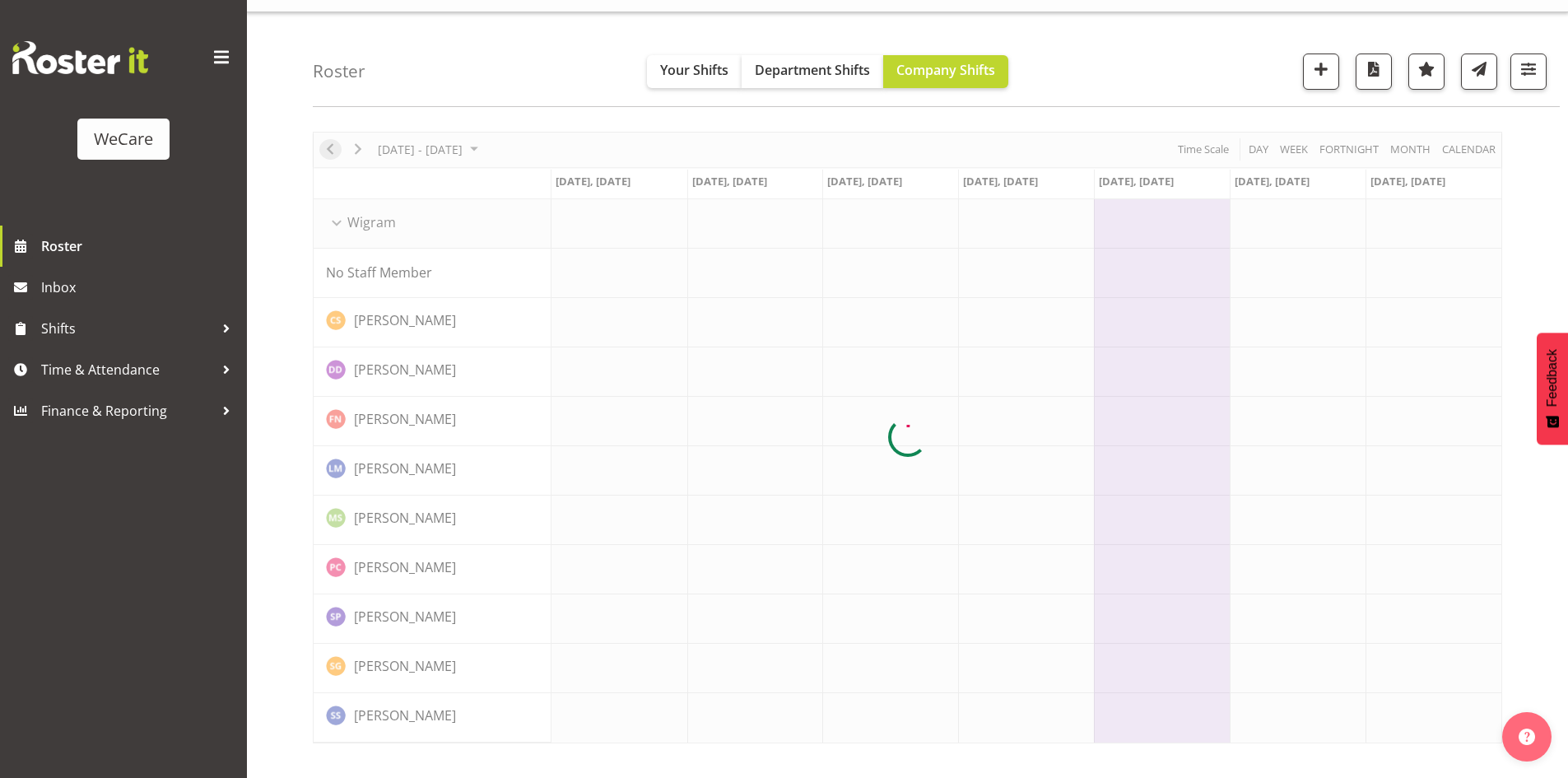
scroll to position [32, 0]
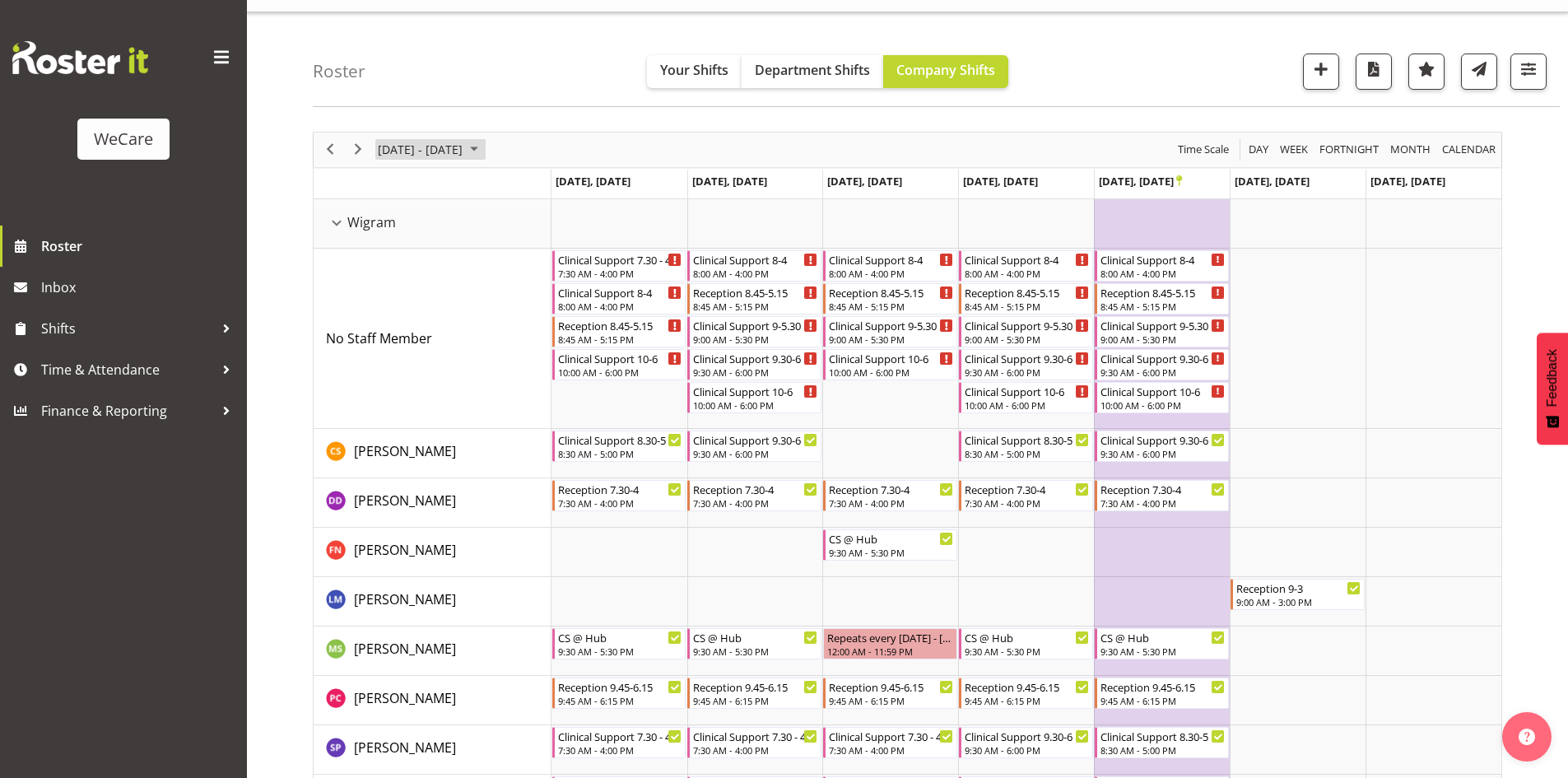
click at [439, 145] on span "[DATE] - [DATE]" at bounding box center [420, 150] width 88 height 21
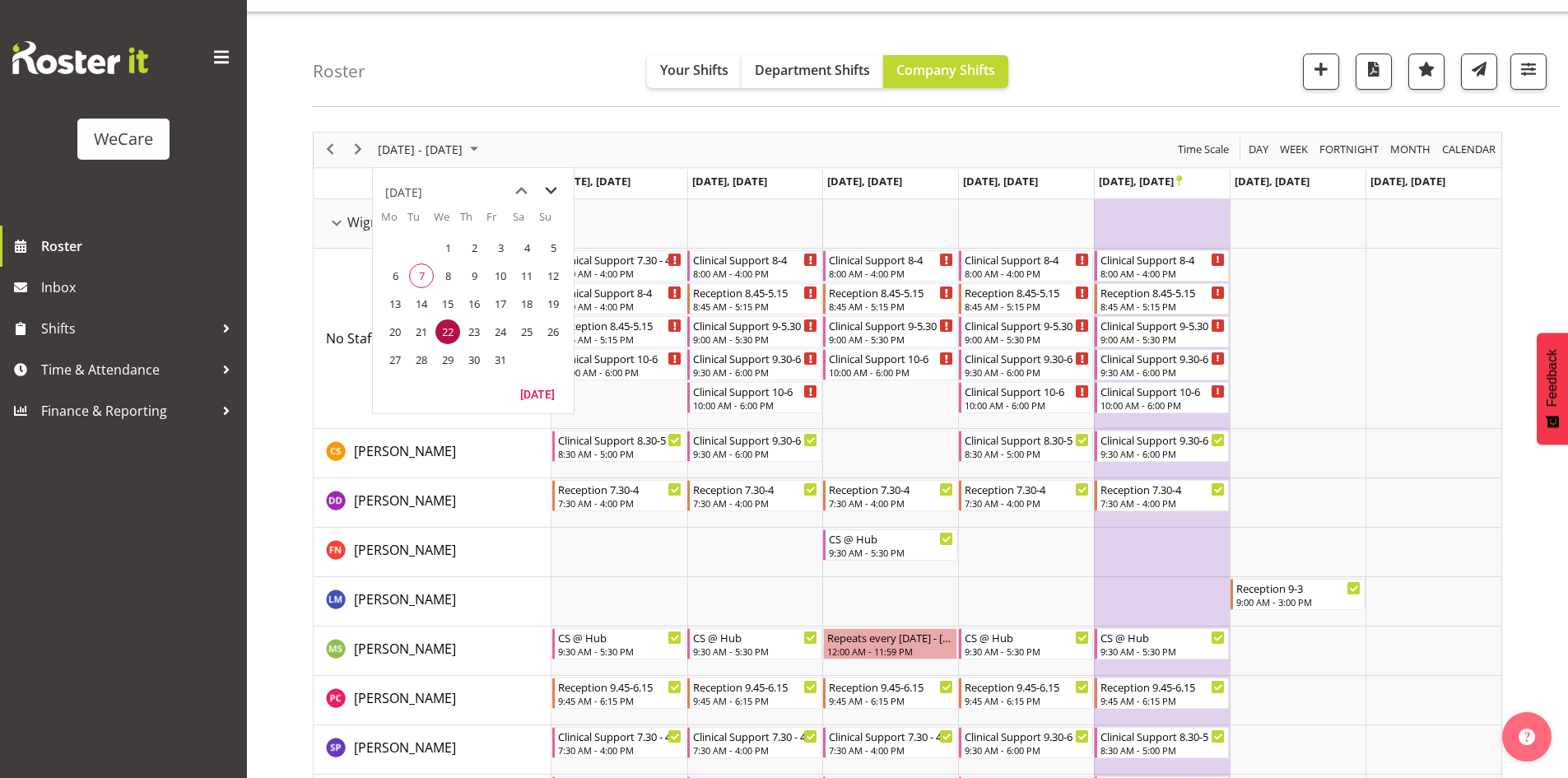
click at [551, 189] on span "next month" at bounding box center [551, 191] width 29 height 30
click at [424, 274] on span "4" at bounding box center [421, 276] width 25 height 25
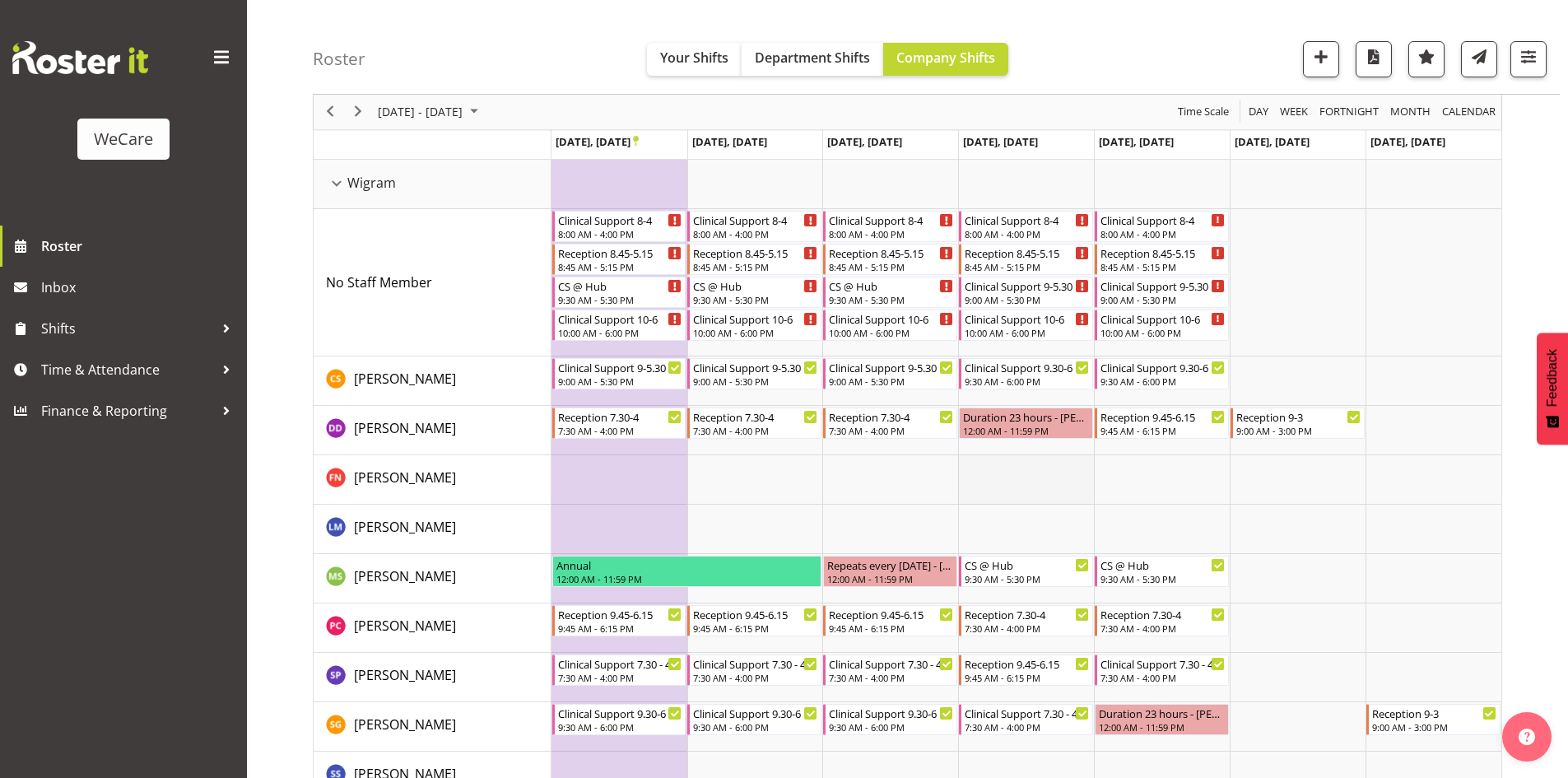
scroll to position [108, 0]
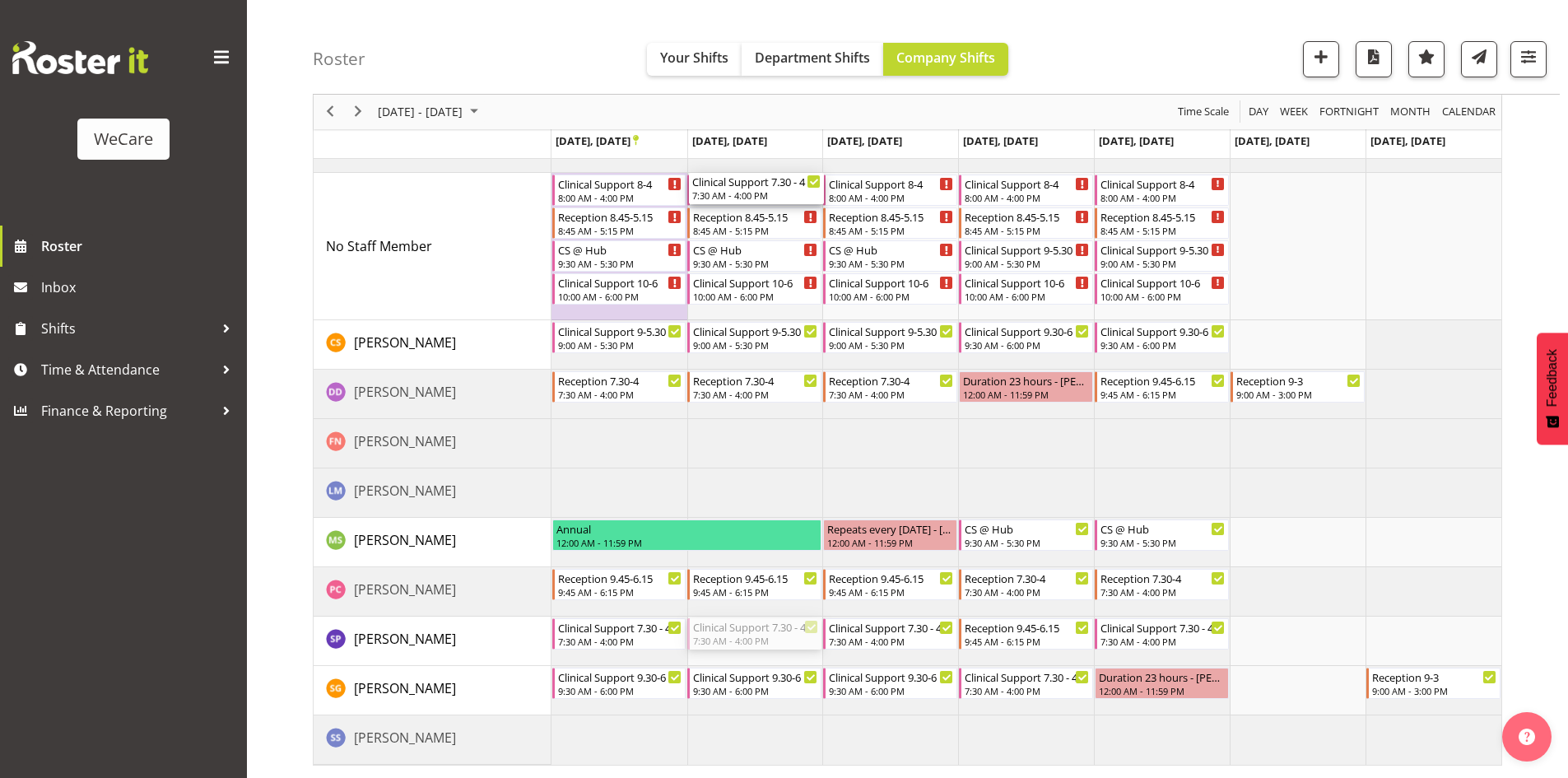
drag, startPoint x: 762, startPoint y: 629, endPoint x: 762, endPoint y: 266, distance: 363.0
click at [762, 266] on div "Clinical Support [DATE] 8:00 AM - 4:00 PM Reception 8.45-5.15 8:45 AM - 5:15 PM…" at bounding box center [1026, 444] width 949 height 642
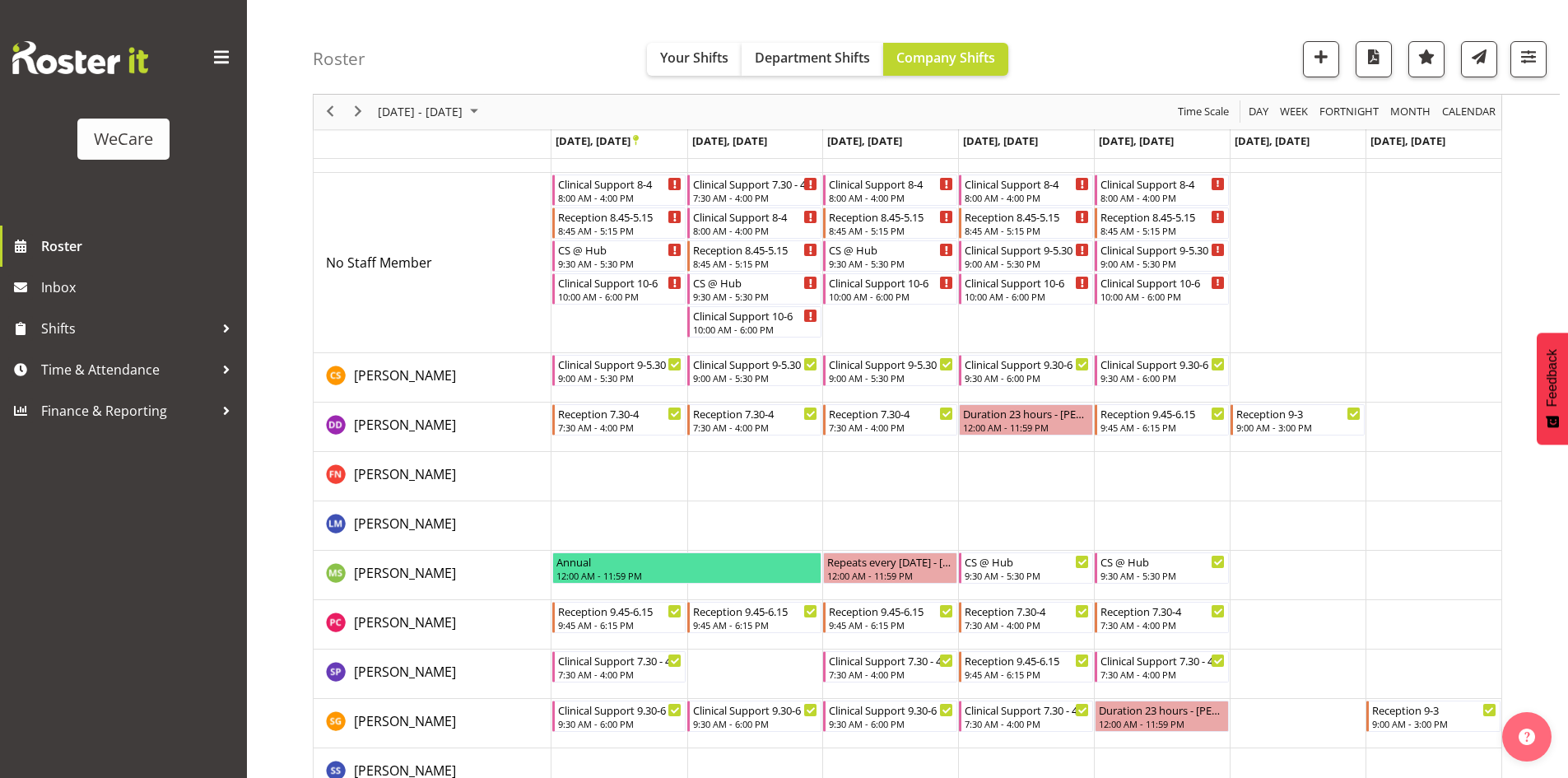
drag, startPoint x: 732, startPoint y: 397, endPoint x: 694, endPoint y: 601, distance: 207.5
click at [686, 647] on tbody "Timeline Week of November 4, 2025" at bounding box center [1026, 461] width 949 height 674
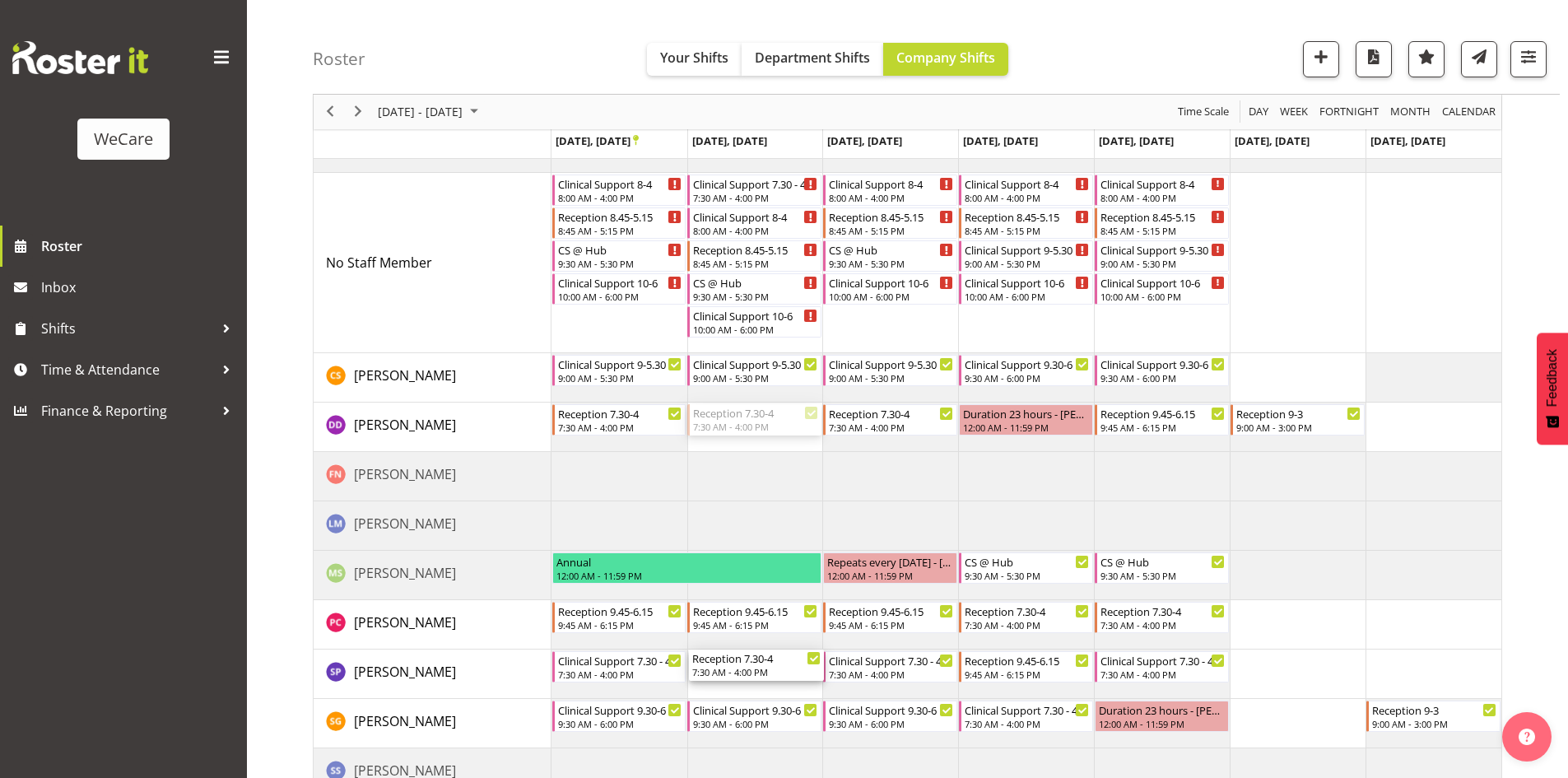
drag, startPoint x: 738, startPoint y: 413, endPoint x: 723, endPoint y: 700, distance: 287.4
drag, startPoint x: 725, startPoint y: 416, endPoint x: 706, endPoint y: 663, distance: 247.7
